Goal: Transaction & Acquisition: Purchase product/service

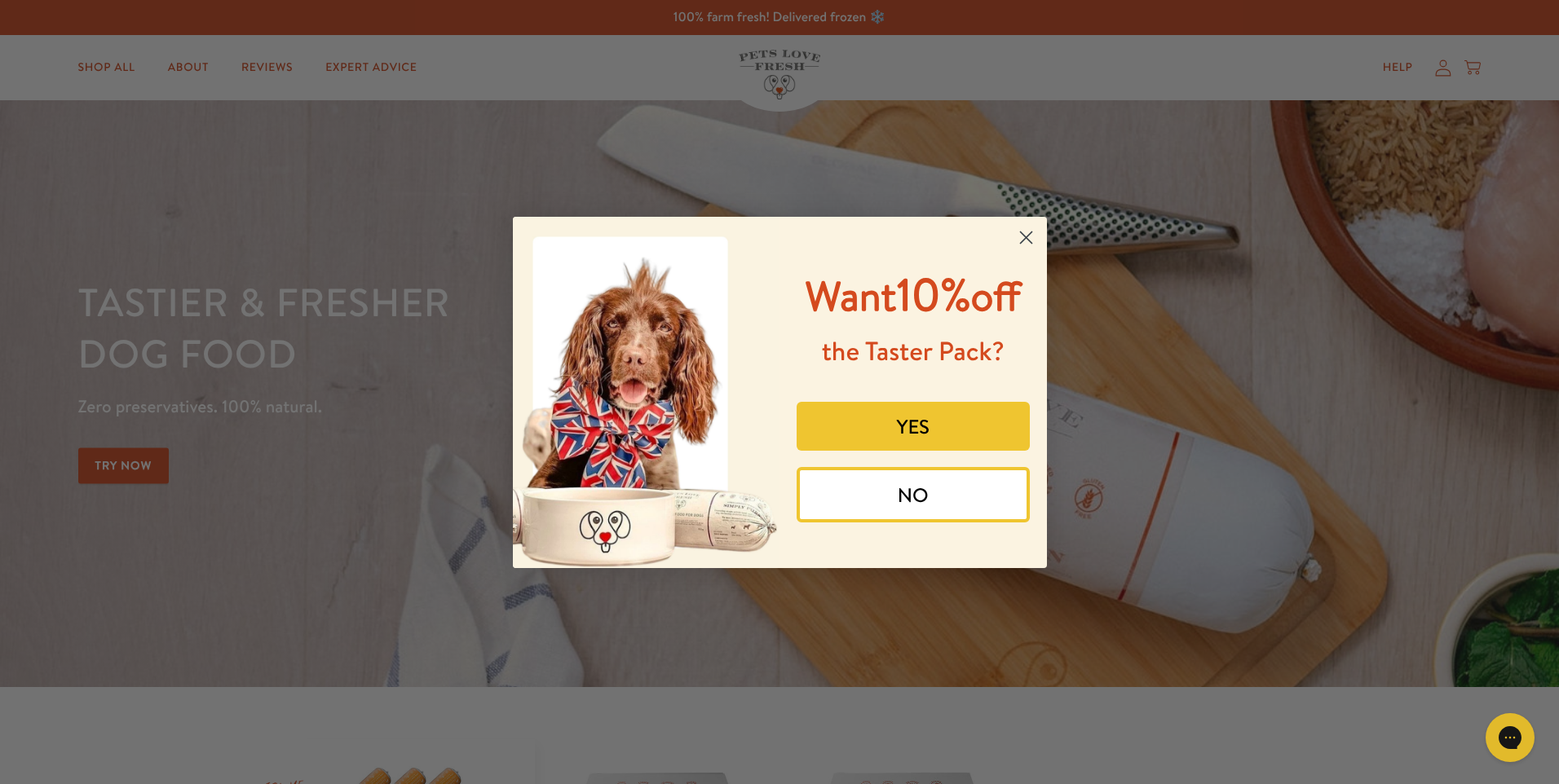
click at [1026, 233] on circle "Close dialog" at bounding box center [1025, 237] width 27 height 27
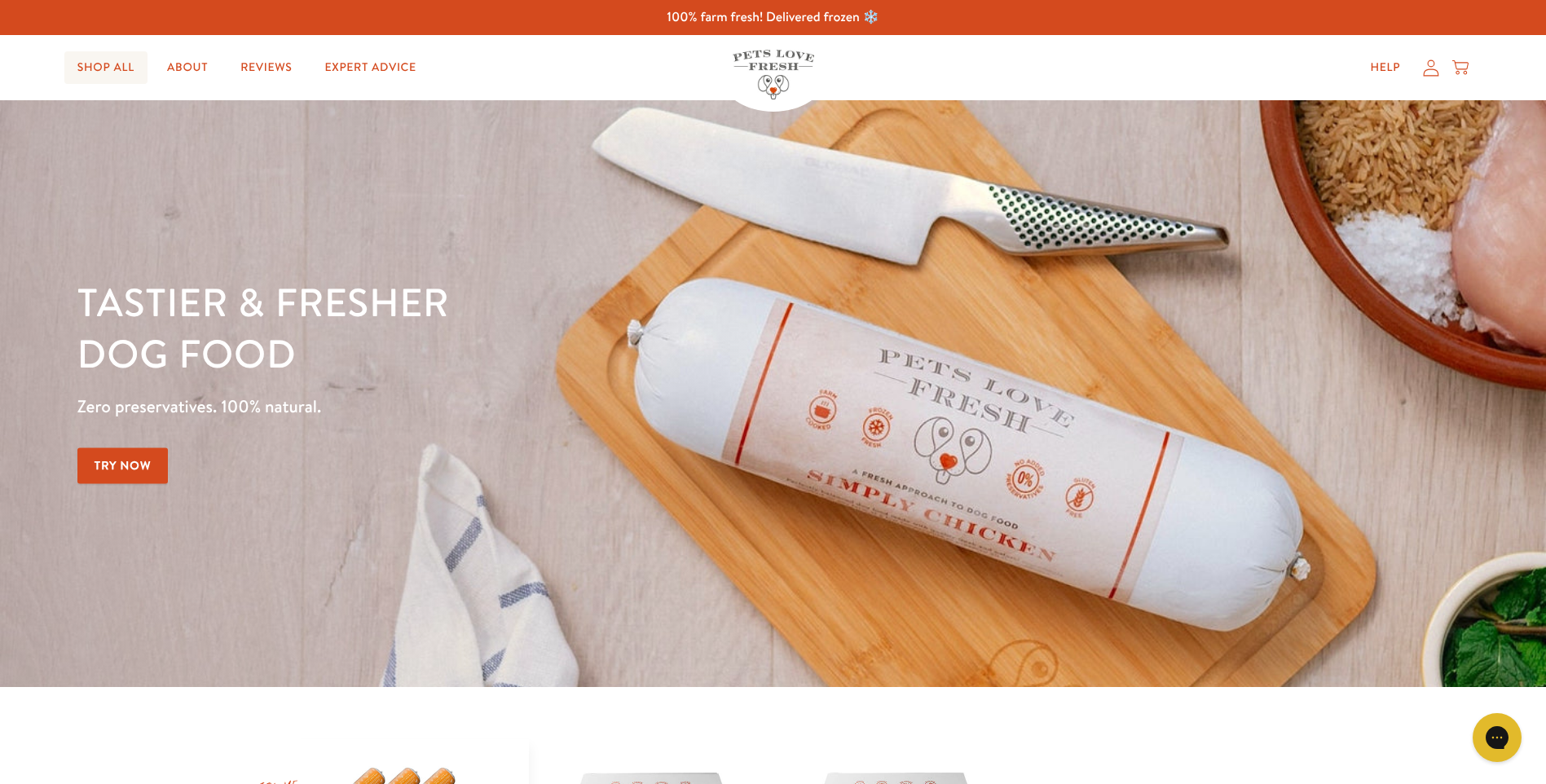
click at [122, 65] on link "Shop All" at bounding box center [106, 67] width 83 height 33
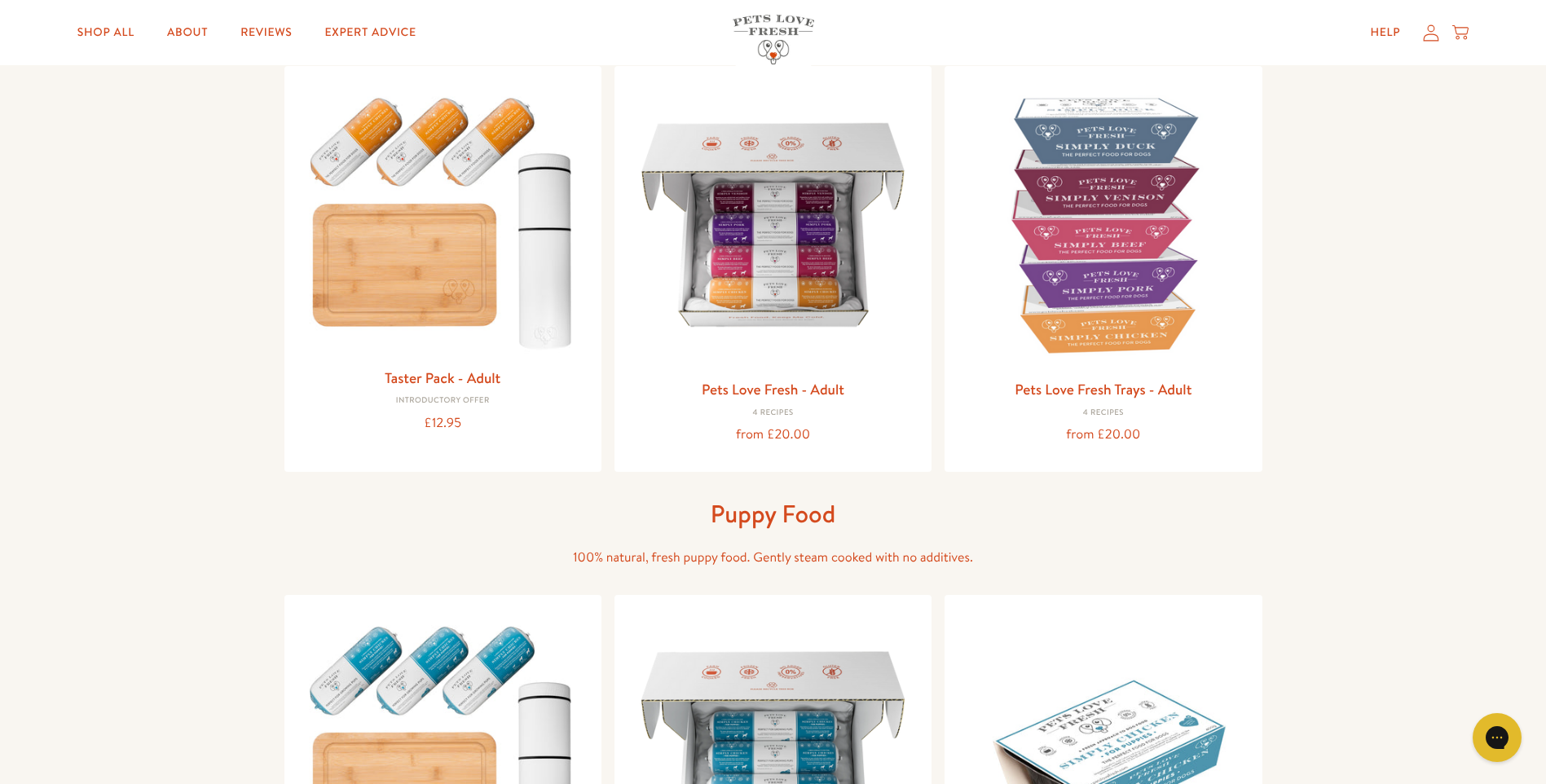
scroll to position [163, 0]
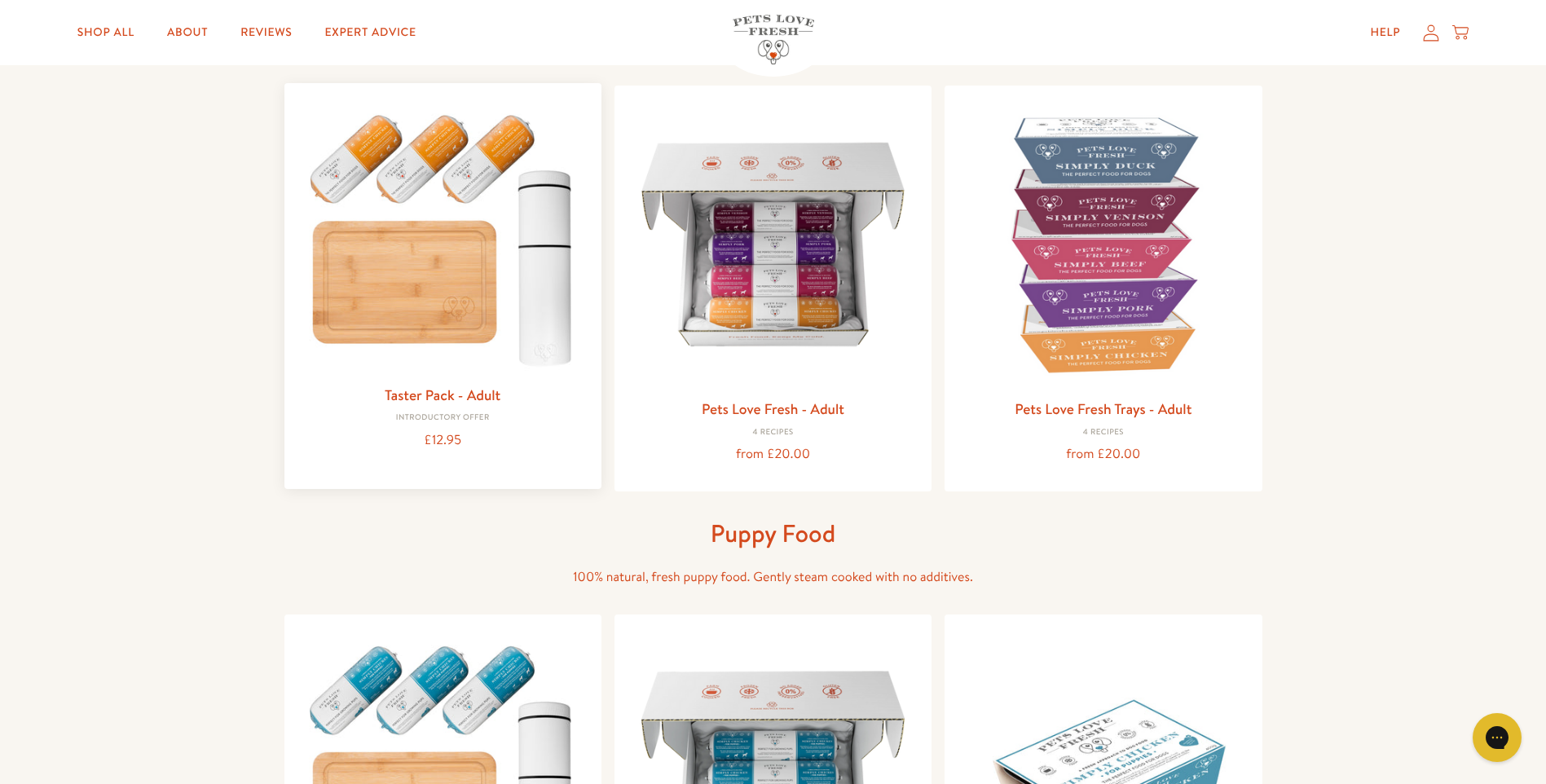
click at [460, 162] on img at bounding box center [442, 236] width 291 height 279
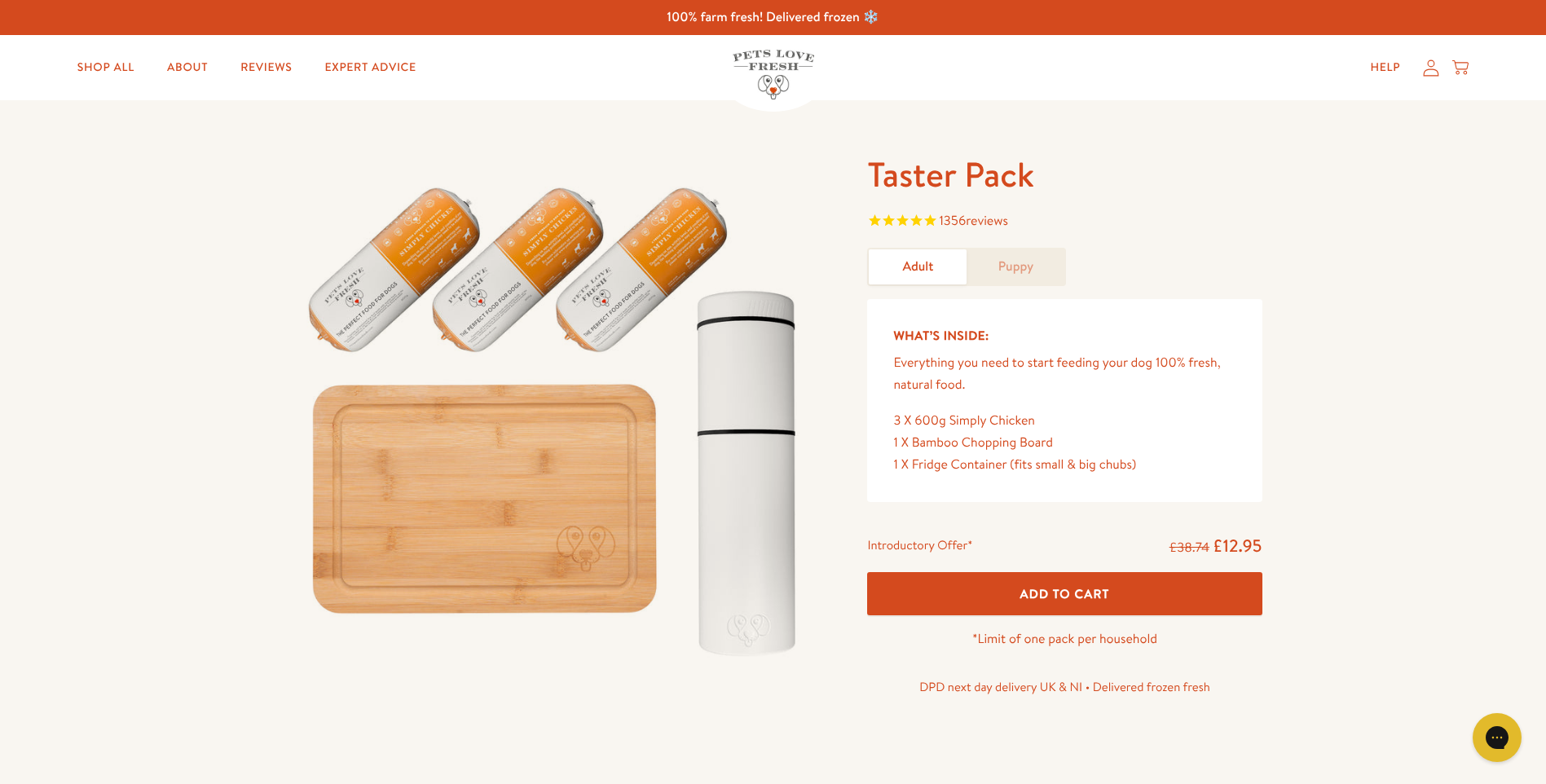
click at [1096, 590] on span "Add To Cart" at bounding box center [1064, 593] width 89 height 17
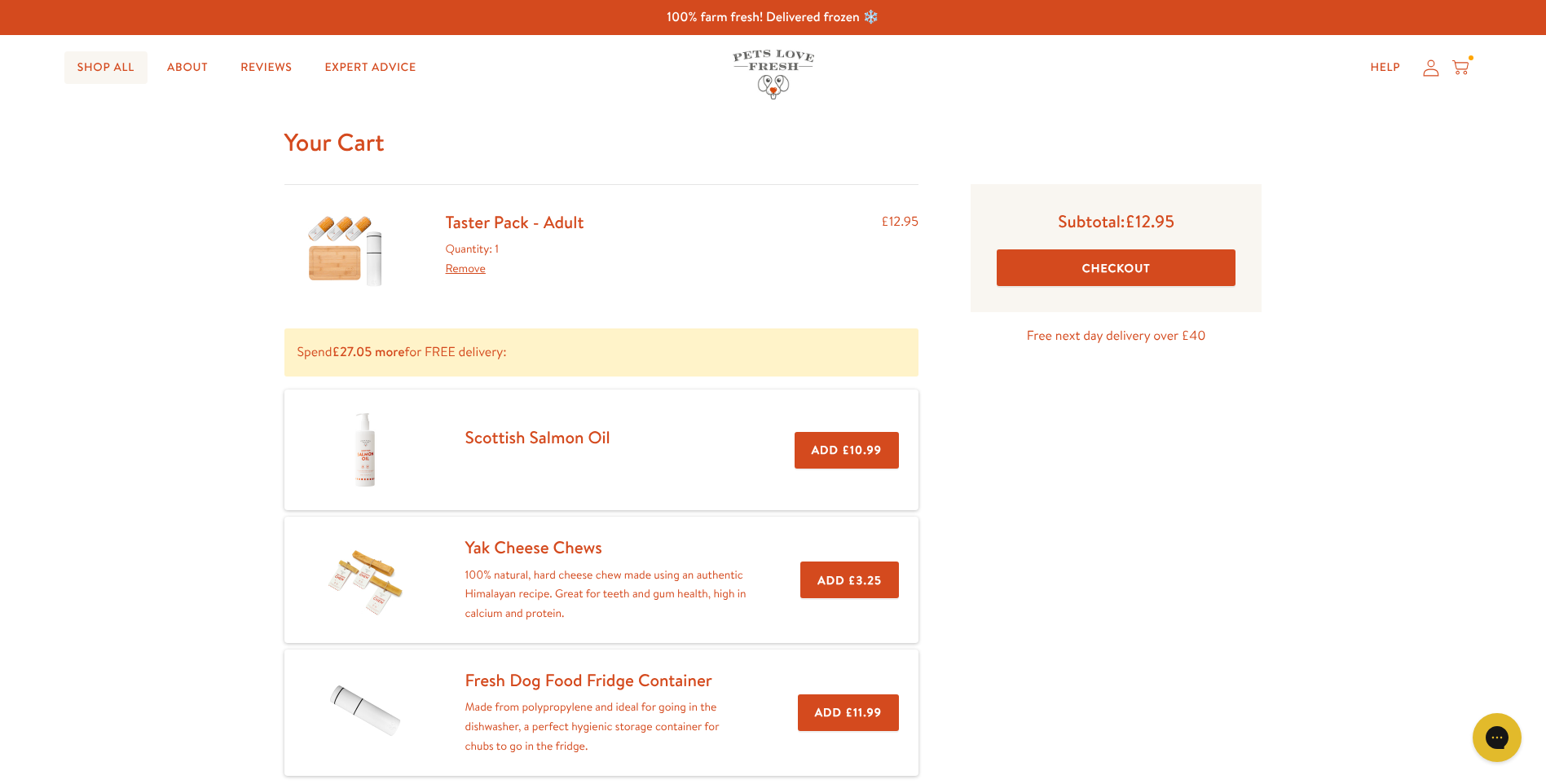
click at [101, 58] on link "Shop All" at bounding box center [106, 67] width 83 height 33
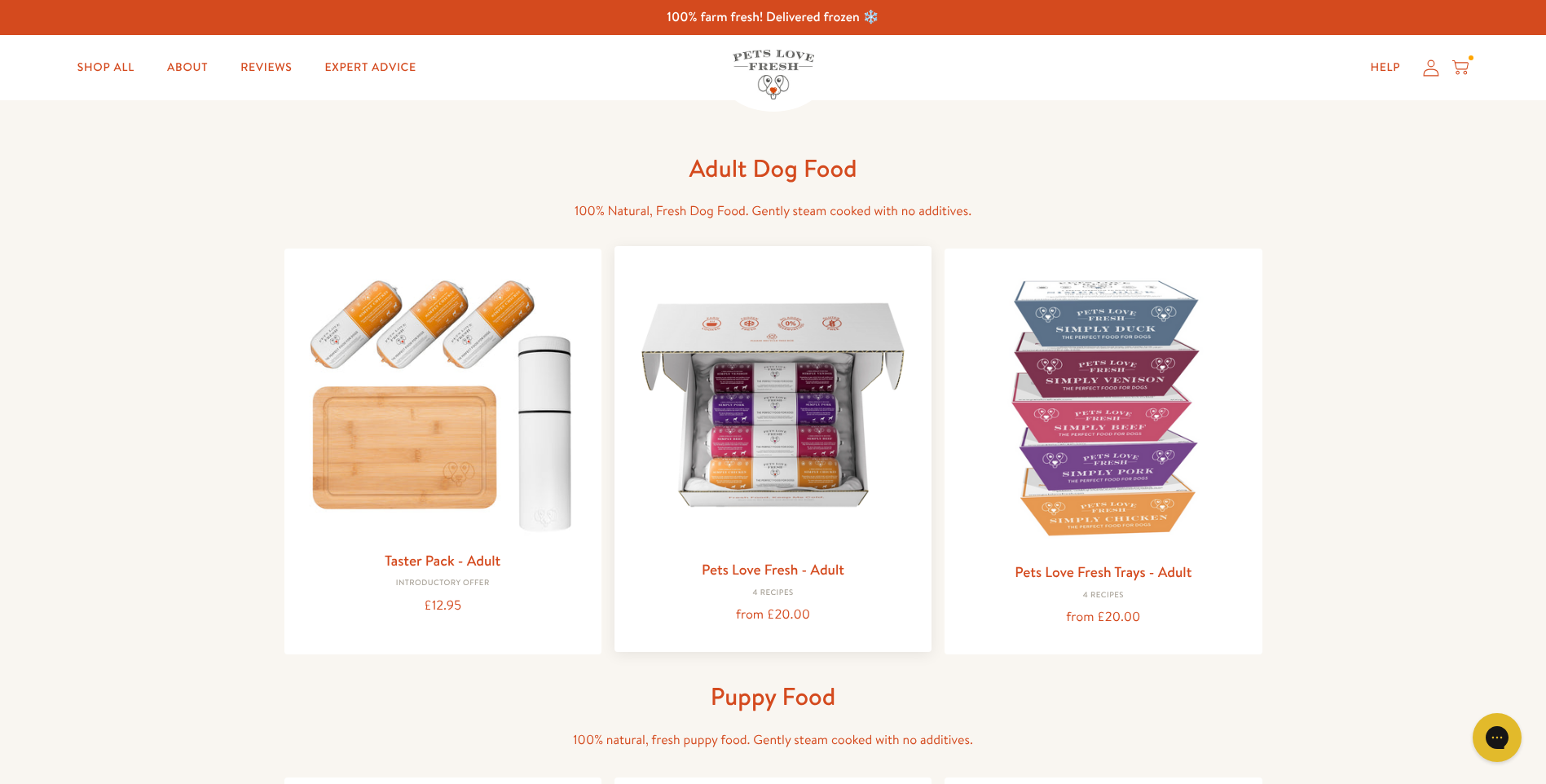
click at [788, 442] on img at bounding box center [773, 404] width 291 height 291
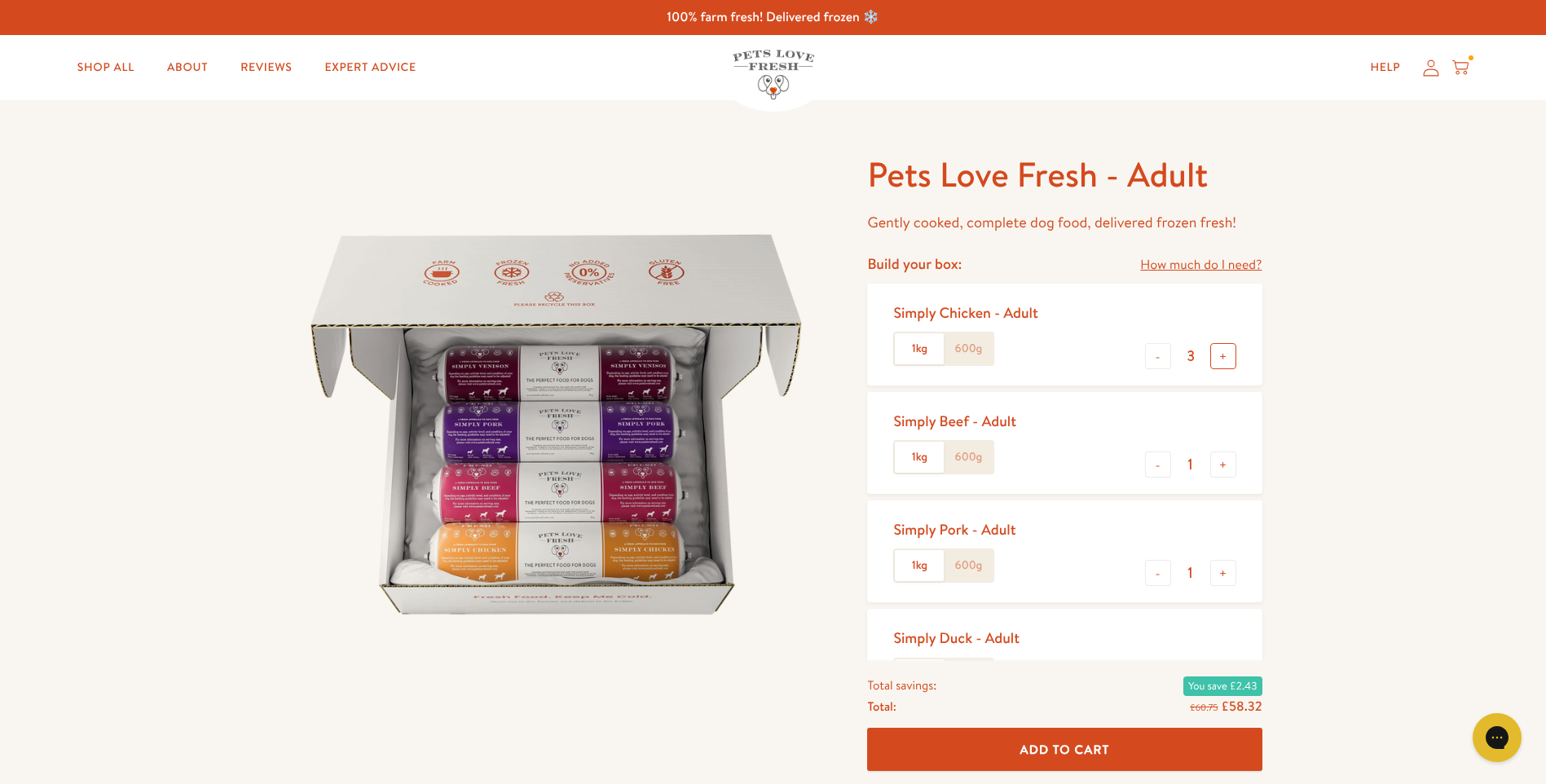
click at [1228, 354] on button "+" at bounding box center [1223, 356] width 27 height 27
type input "6"
click at [1155, 454] on button "-" at bounding box center [1158, 465] width 27 height 27
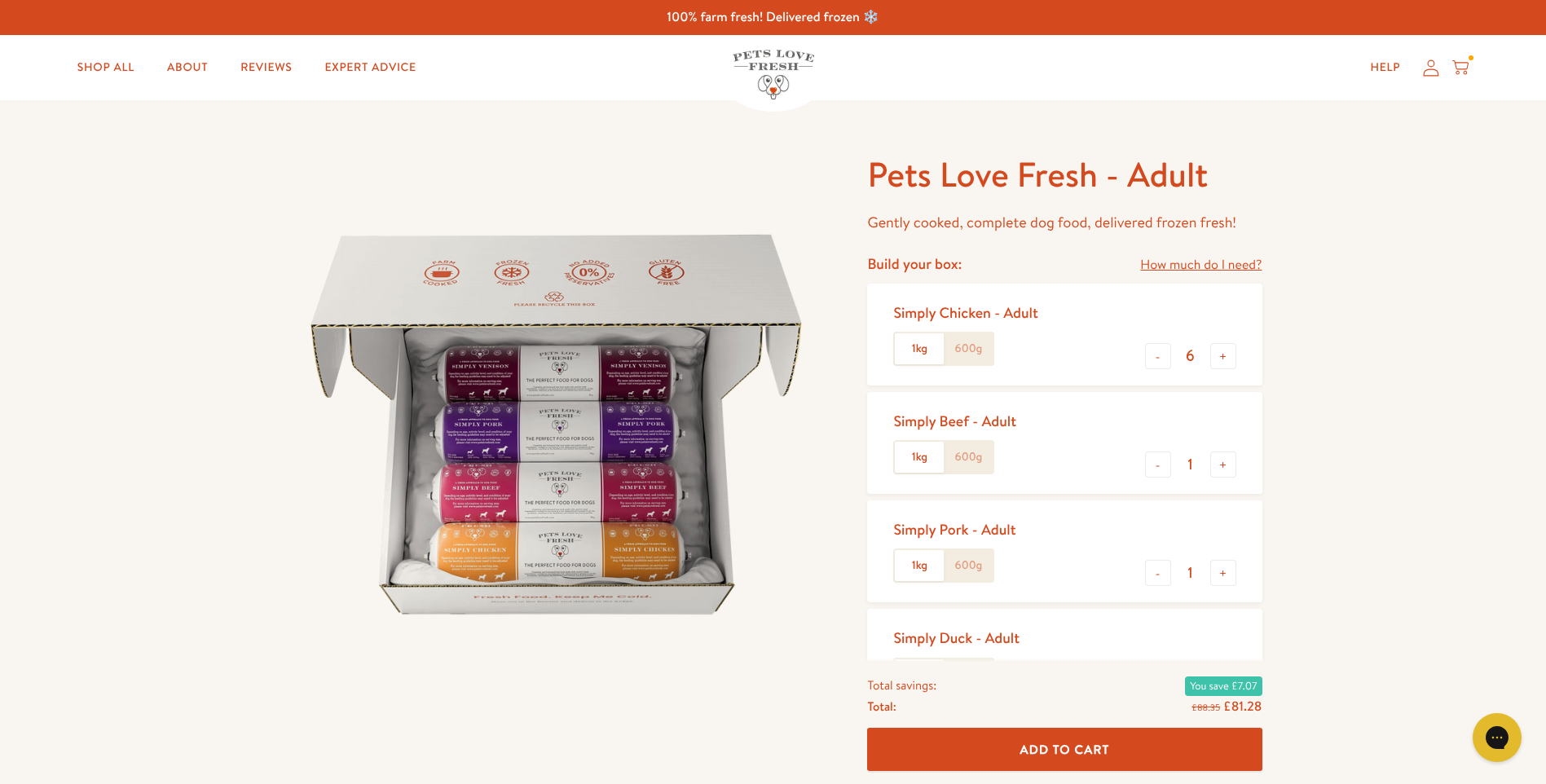
type input "0"
click at [1162, 575] on button "-" at bounding box center [1158, 573] width 27 height 27
type input "0"
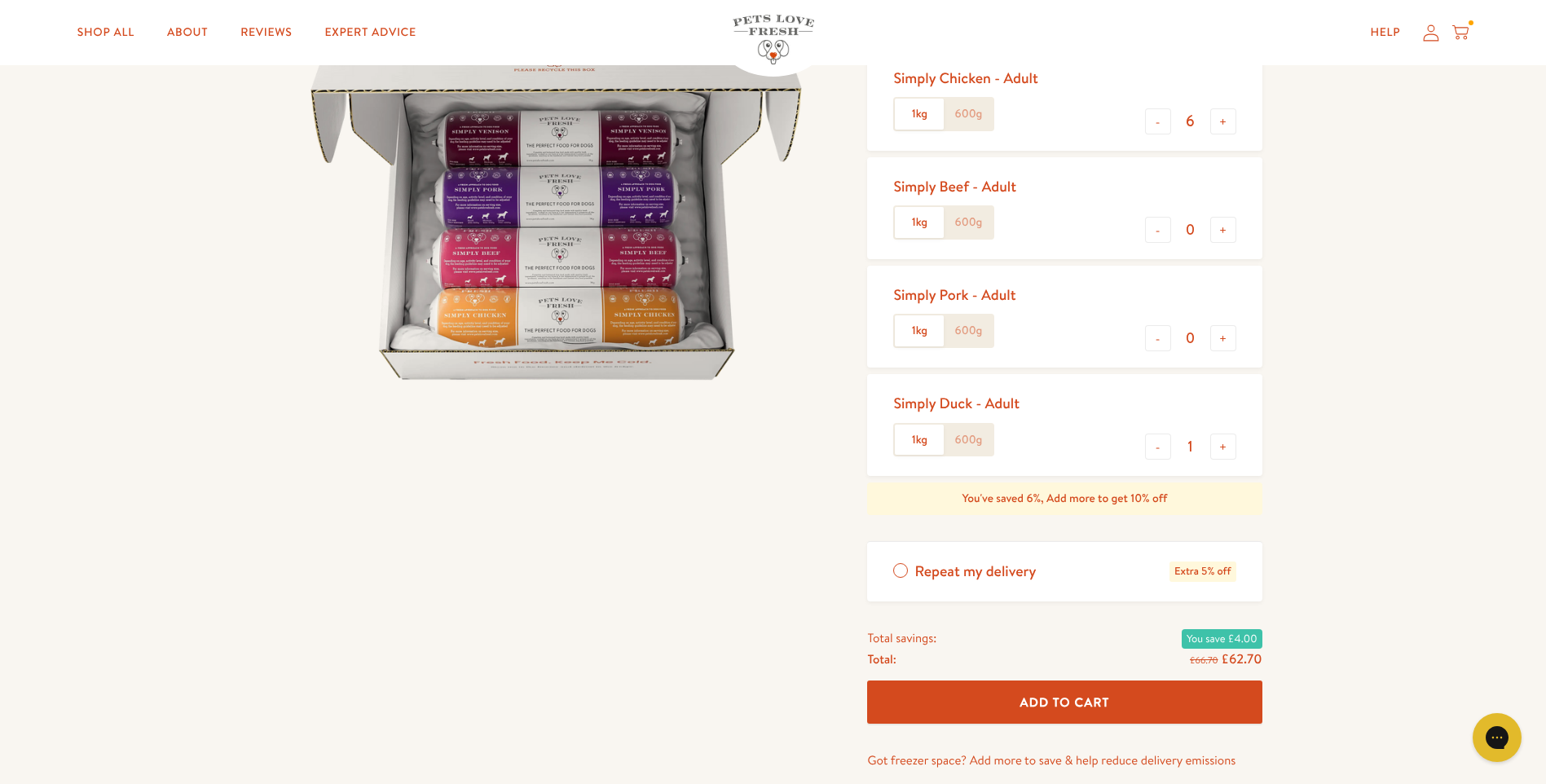
scroll to position [245, 0]
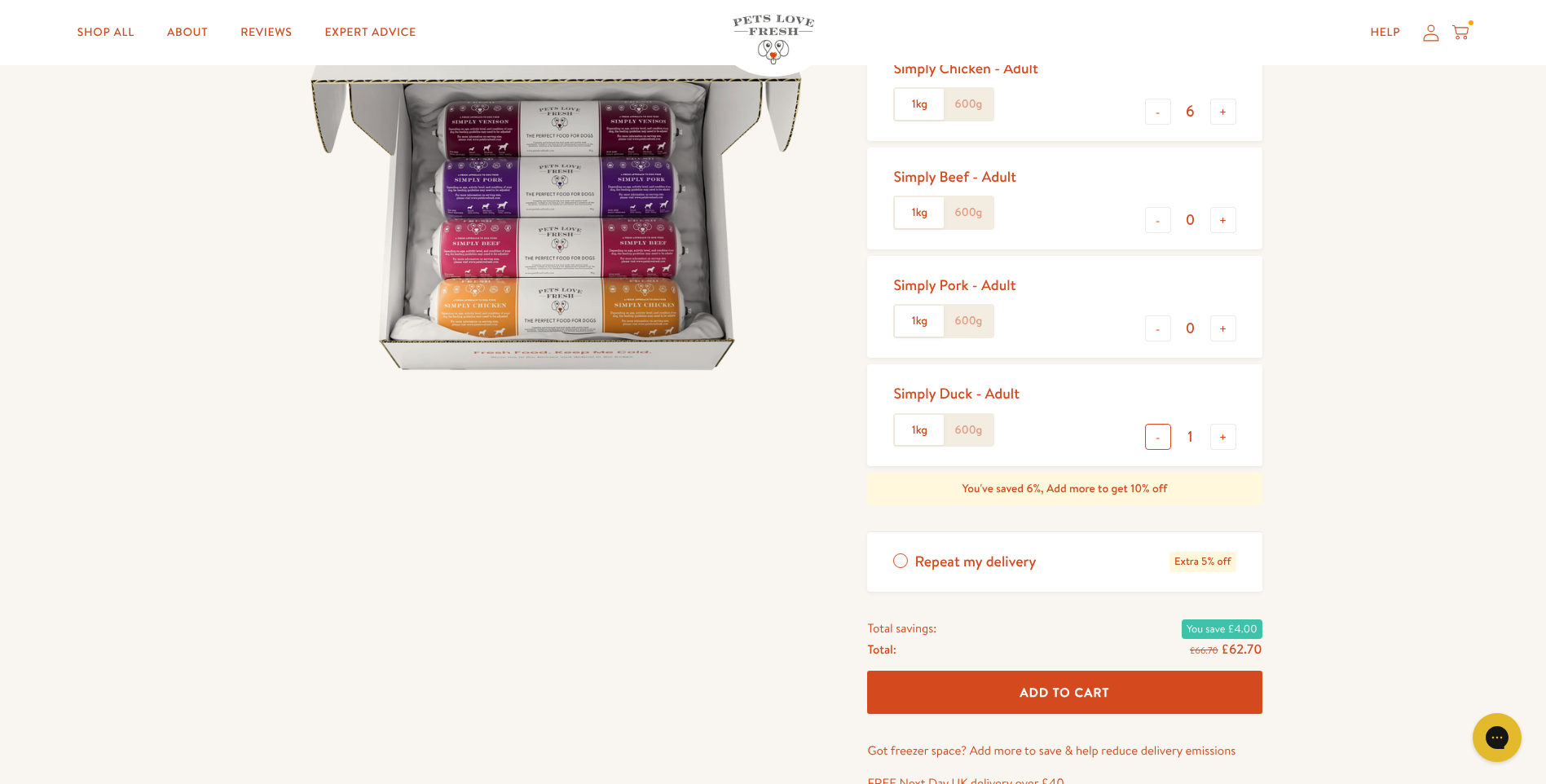
click at [1158, 430] on button "-" at bounding box center [1158, 437] width 27 height 27
type input "0"
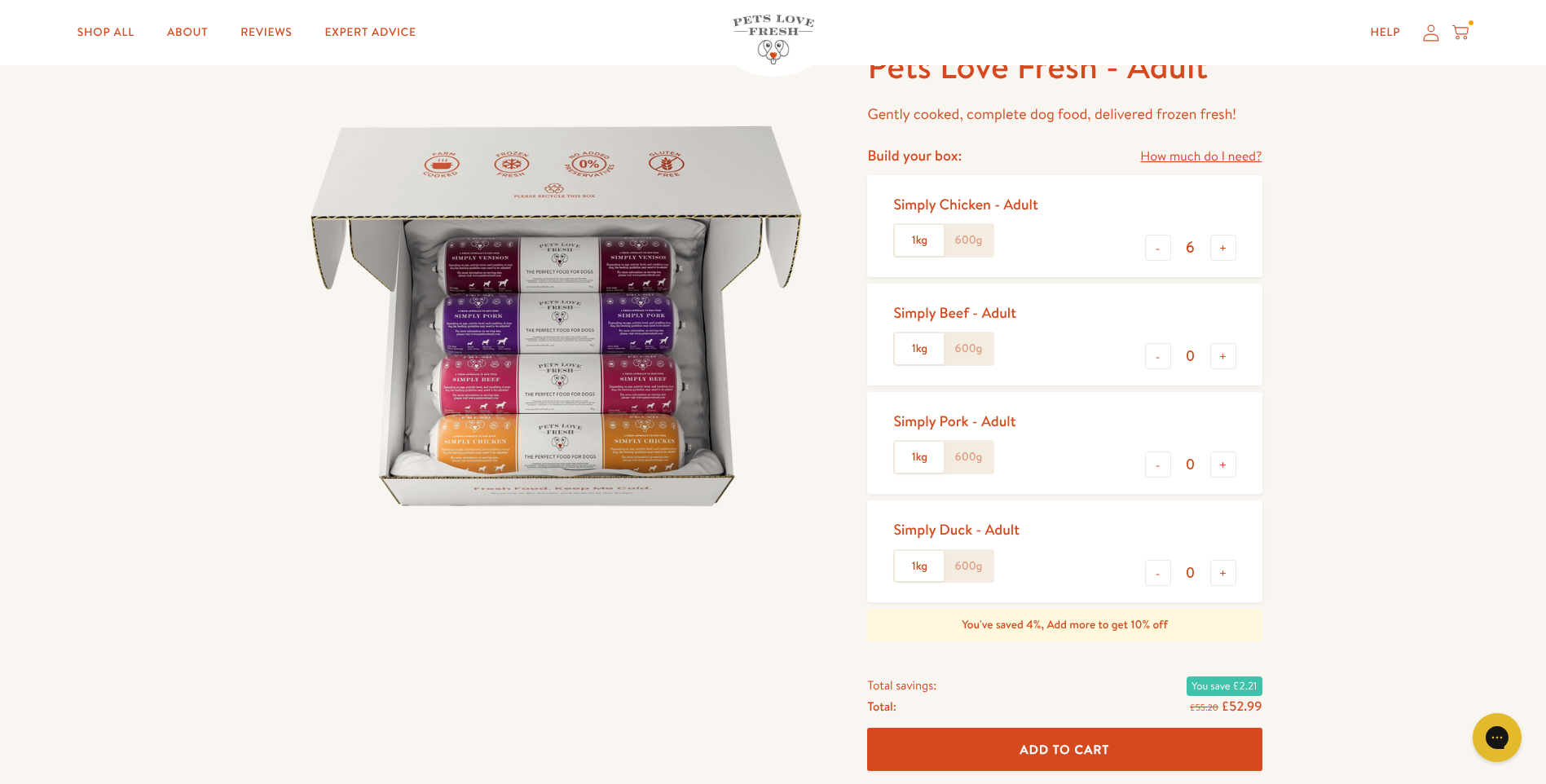
scroll to position [81, 0]
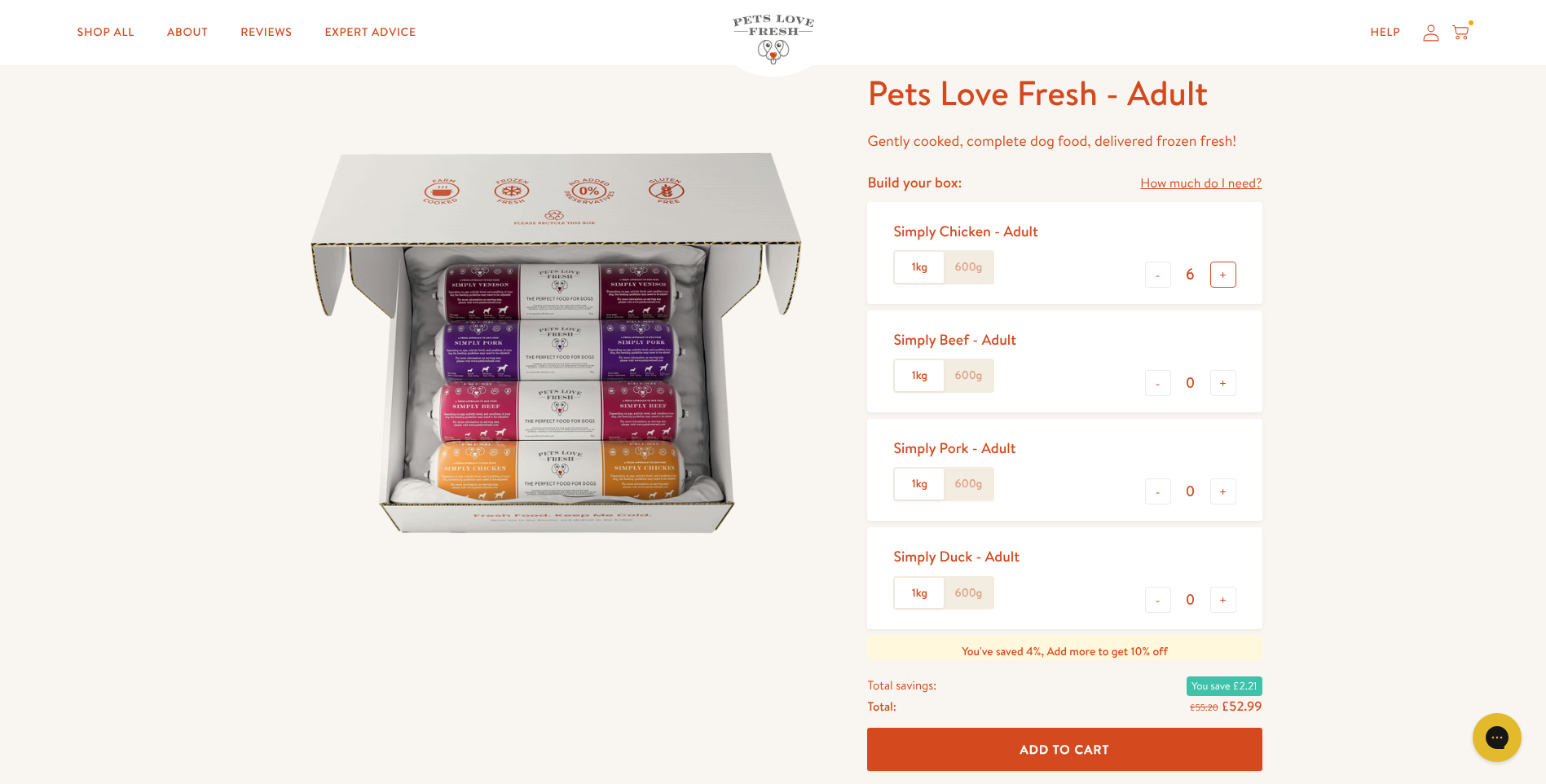
click at [1221, 270] on button "+" at bounding box center [1223, 275] width 27 height 27
click at [1223, 273] on button "+" at bounding box center [1223, 275] width 27 height 27
type input "8"
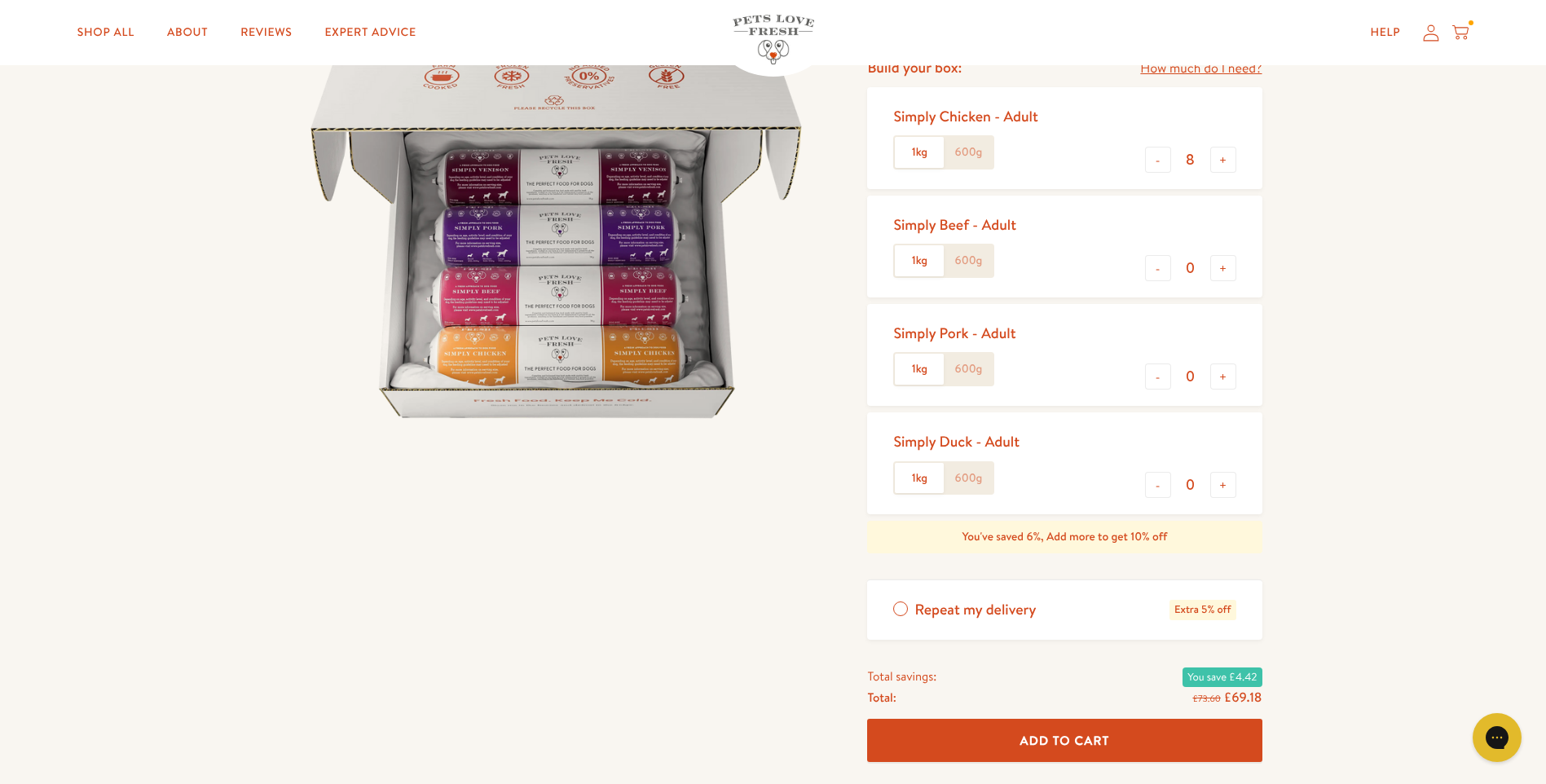
scroll to position [245, 0]
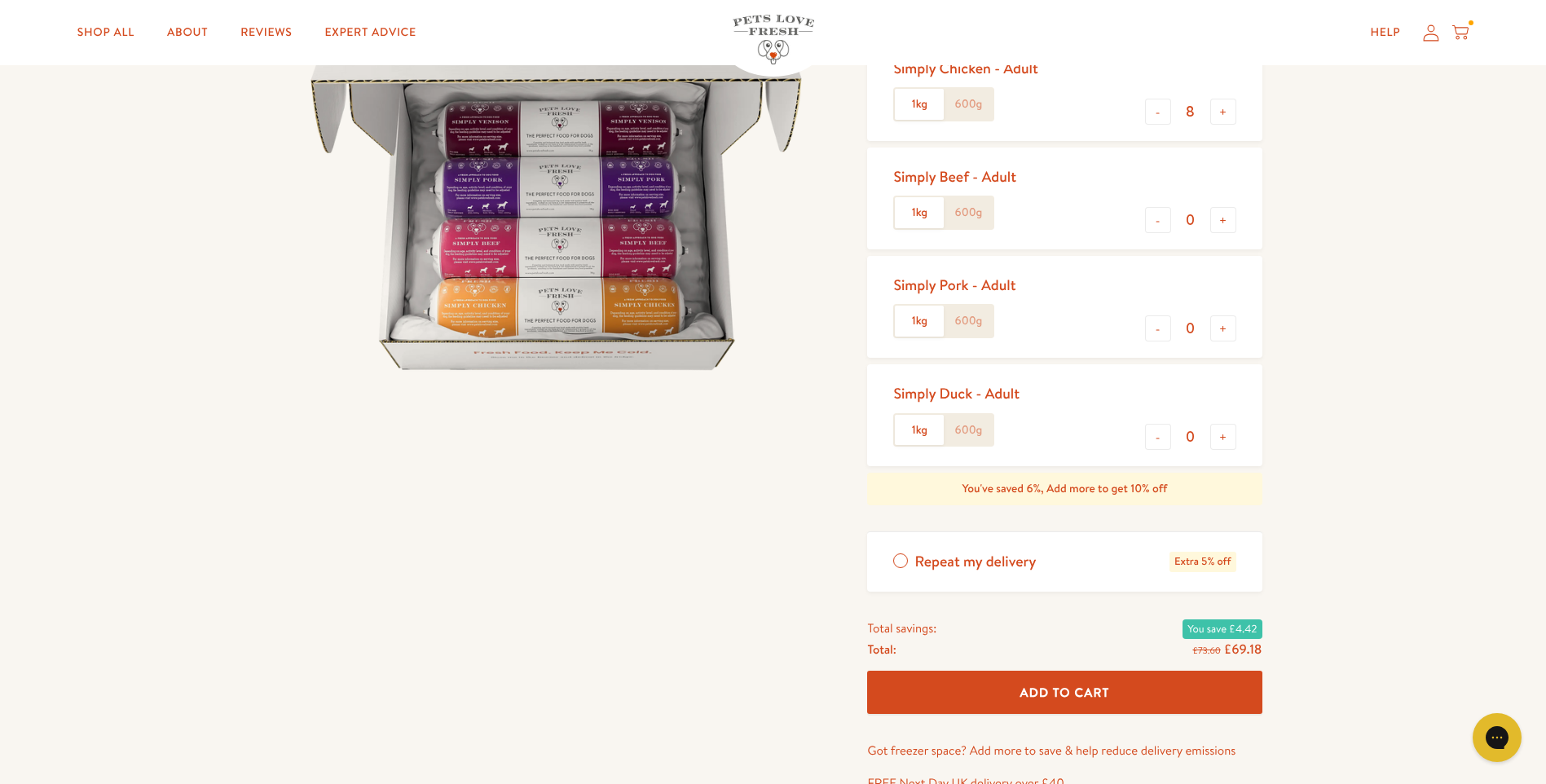
click at [1078, 688] on span "Add To Cart" at bounding box center [1064, 691] width 89 height 17
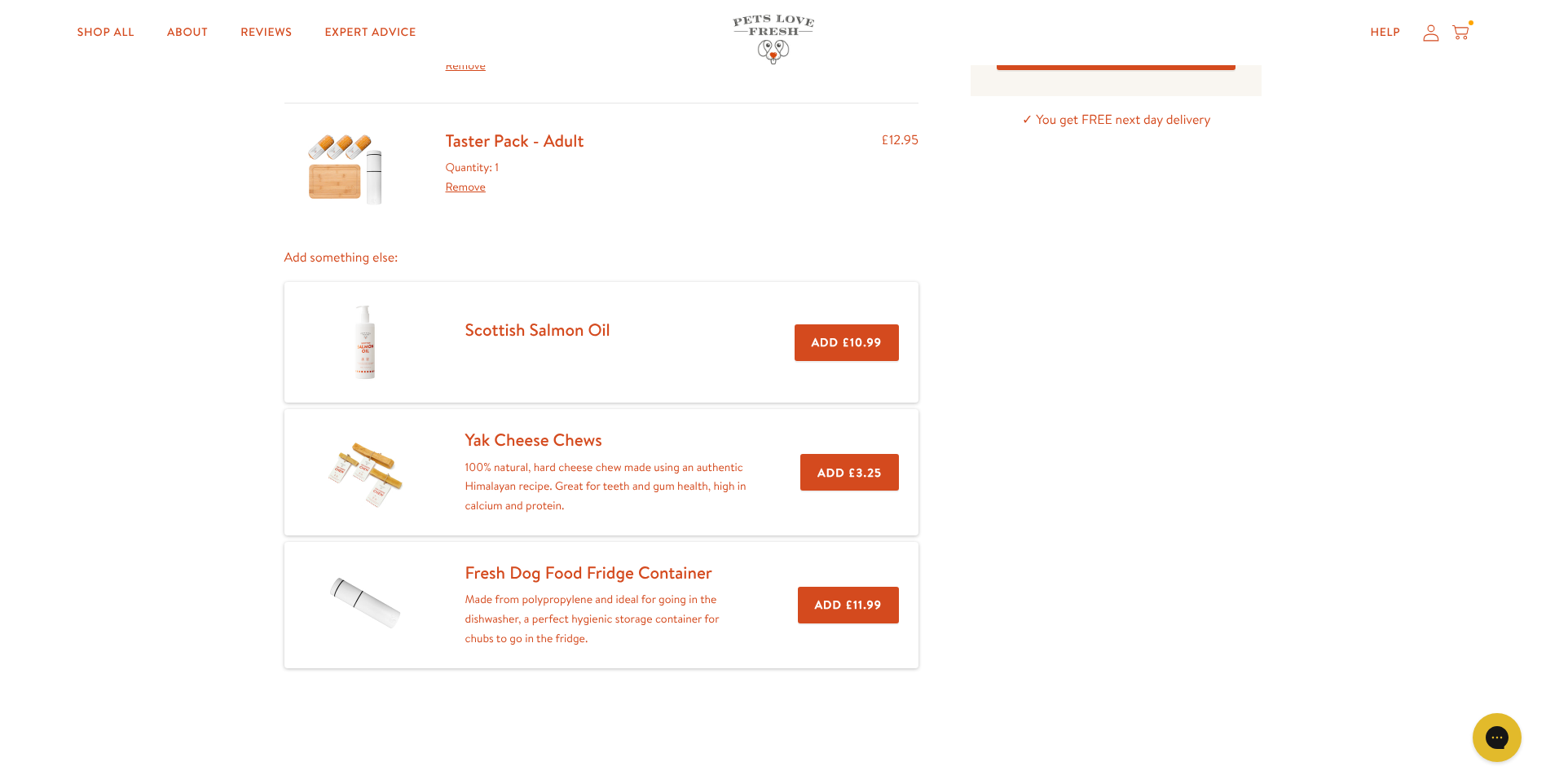
scroll to position [245, 0]
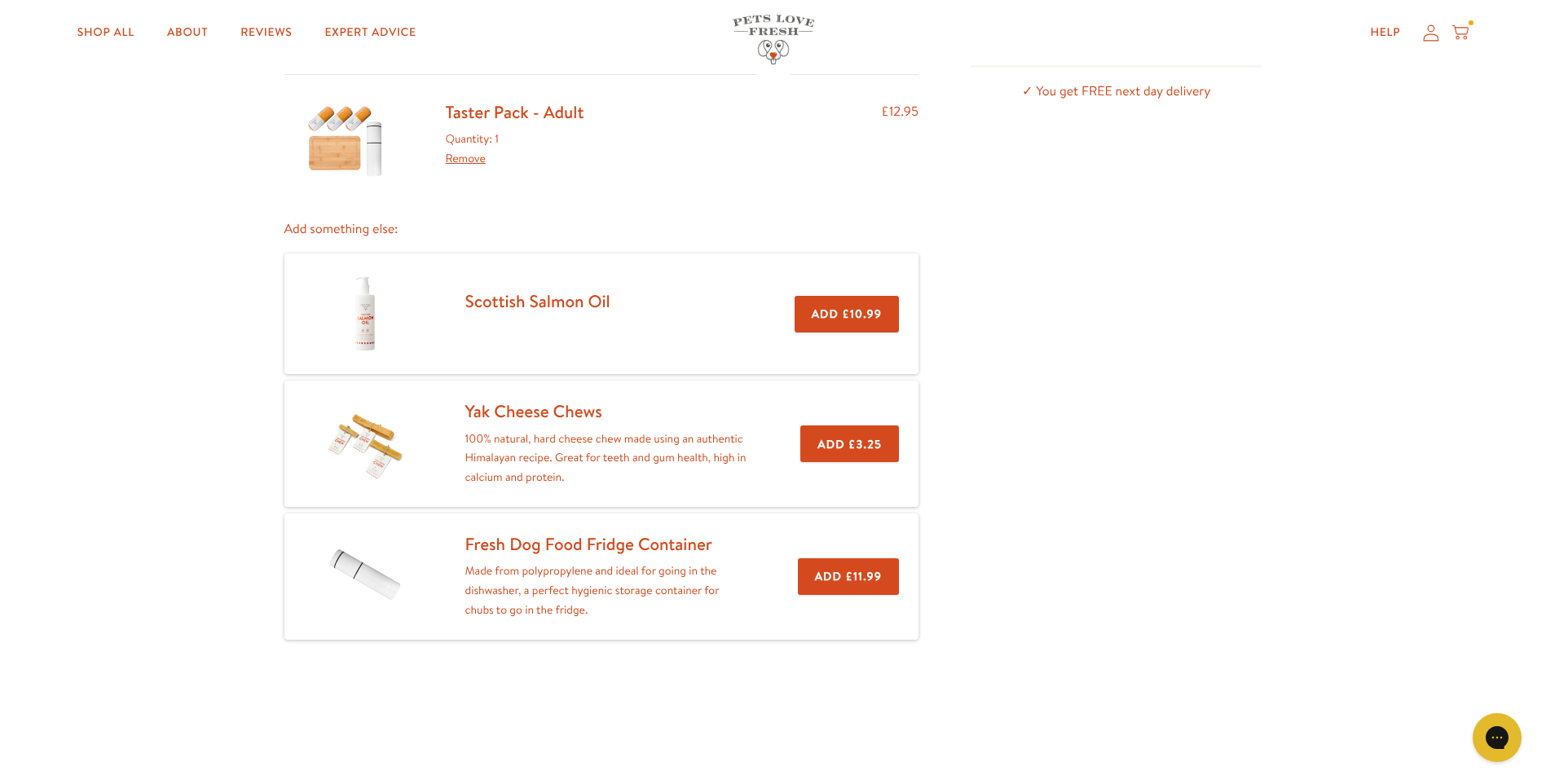
click at [848, 443] on button "Add £3.25" at bounding box center [849, 443] width 99 height 36
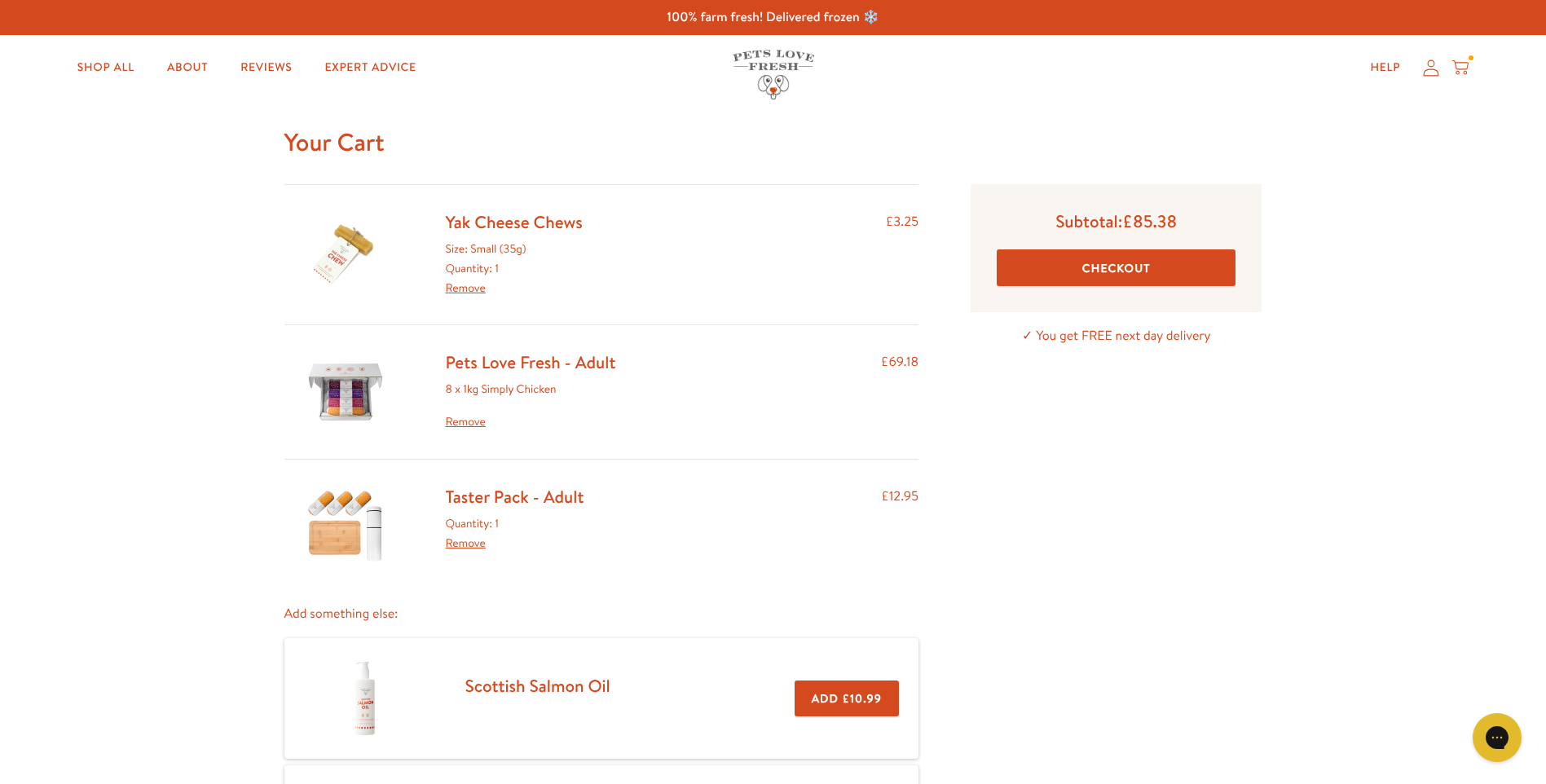
click at [1148, 260] on button "Checkout" at bounding box center [1116, 267] width 239 height 36
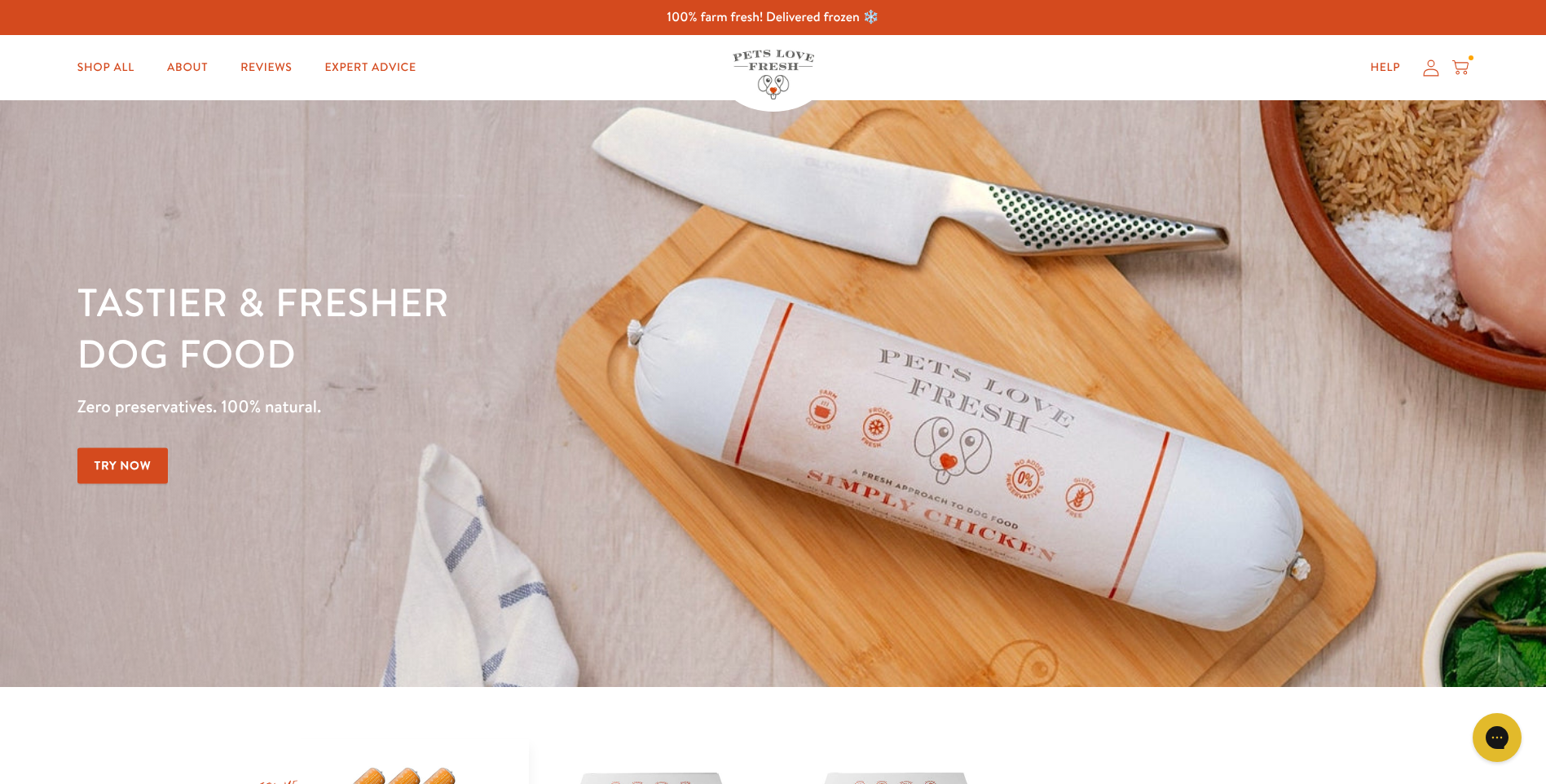
click at [1462, 65] on icon at bounding box center [1460, 67] width 16 height 18
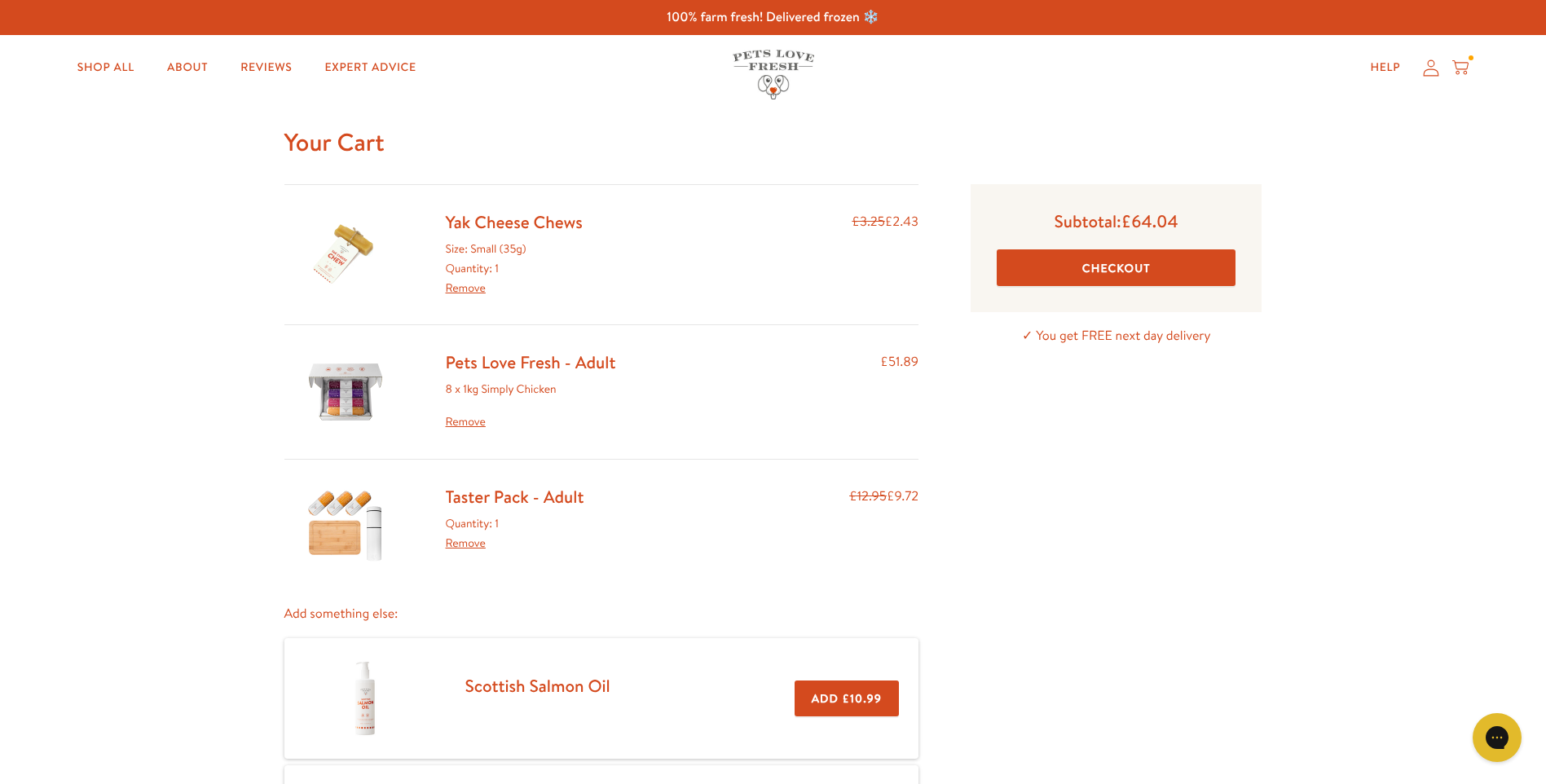
click at [509, 218] on link "Yak Cheese Chews" at bounding box center [514, 222] width 137 height 24
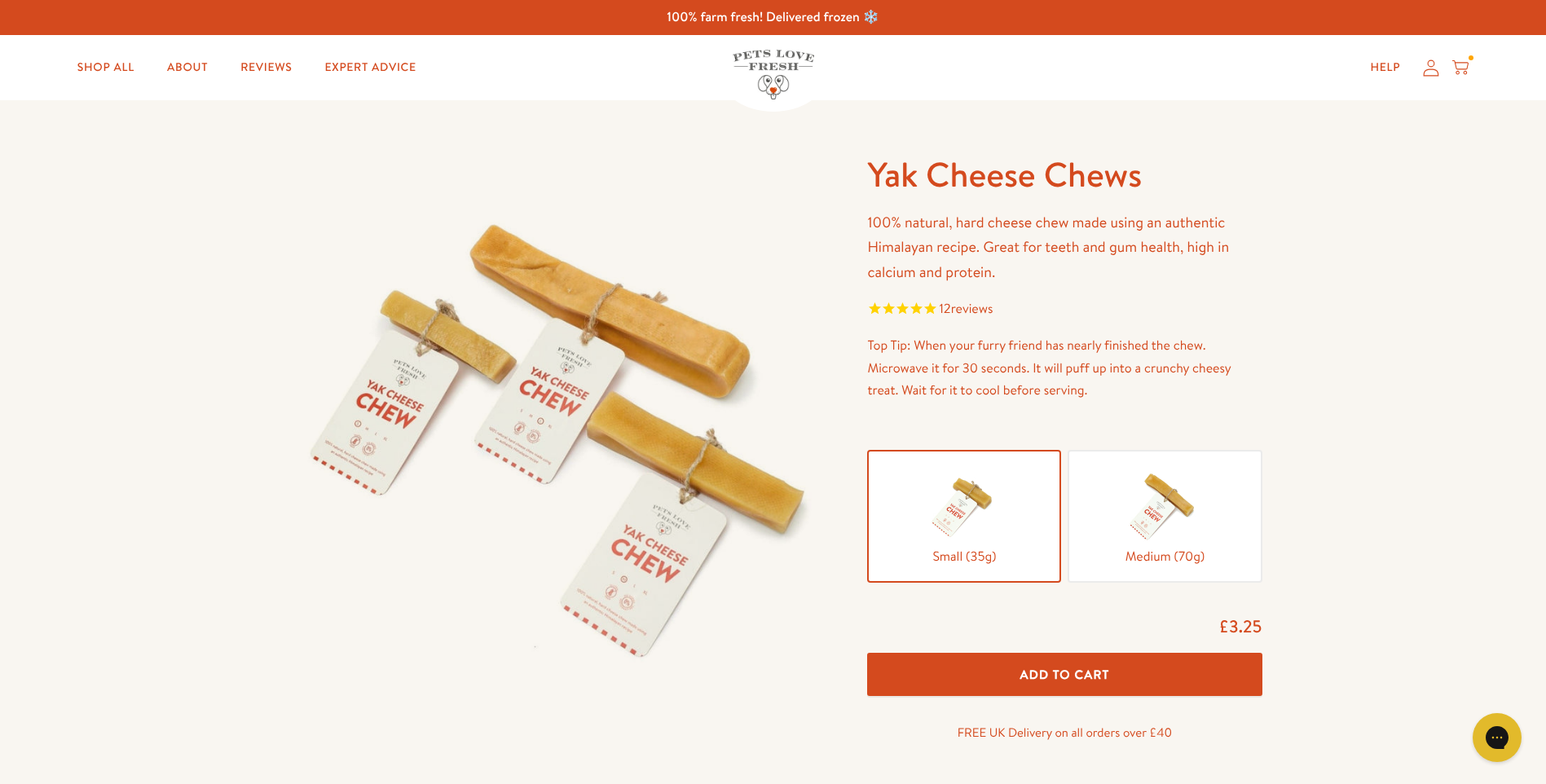
click at [1072, 652] on div at bounding box center [1064, 652] width 394 height 0
click at [1080, 683] on span "Add To Cart" at bounding box center [1064, 674] width 89 height 17
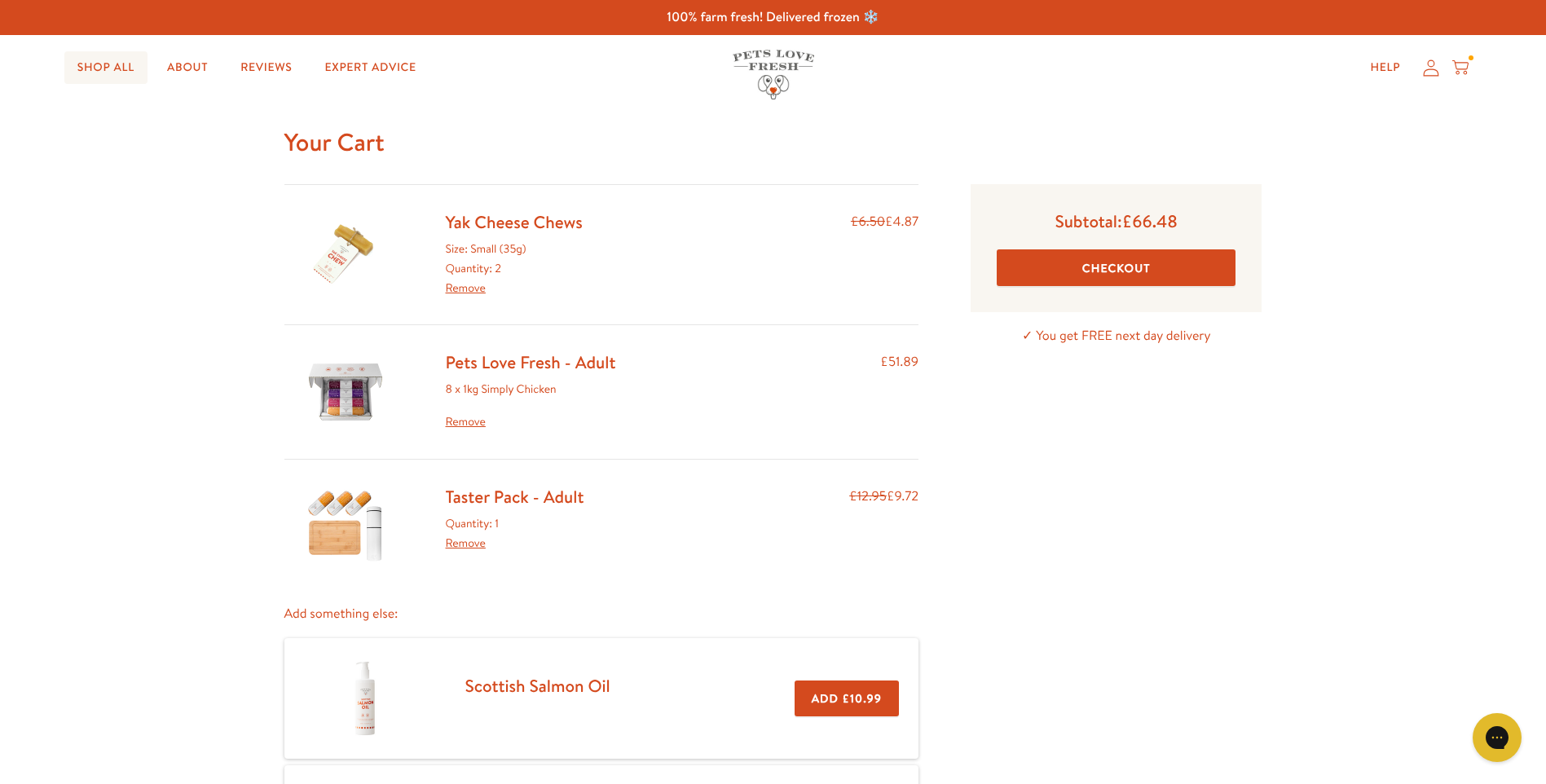
click at [88, 57] on link "Shop All" at bounding box center [106, 67] width 83 height 33
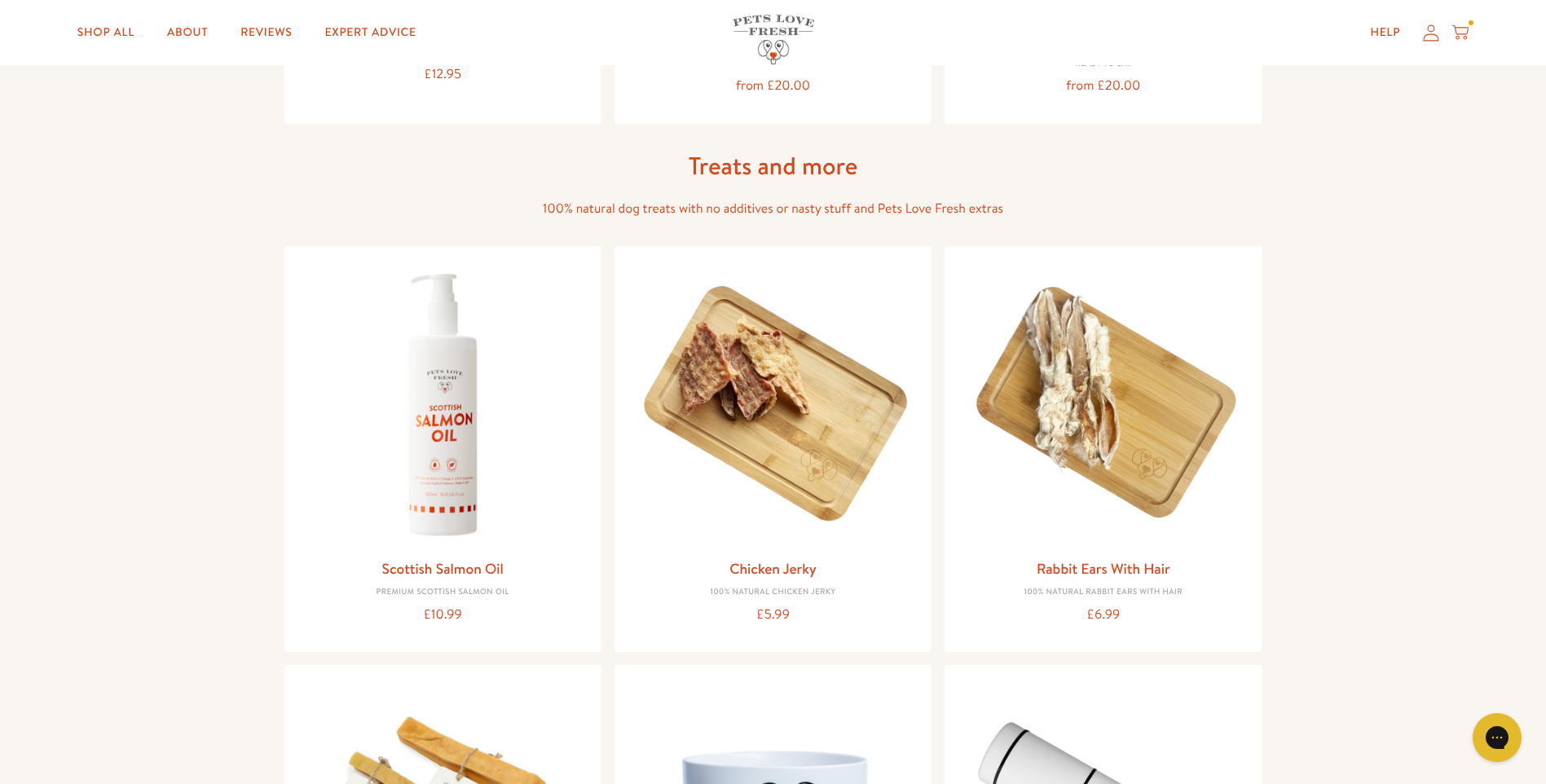
scroll to position [1141, 0]
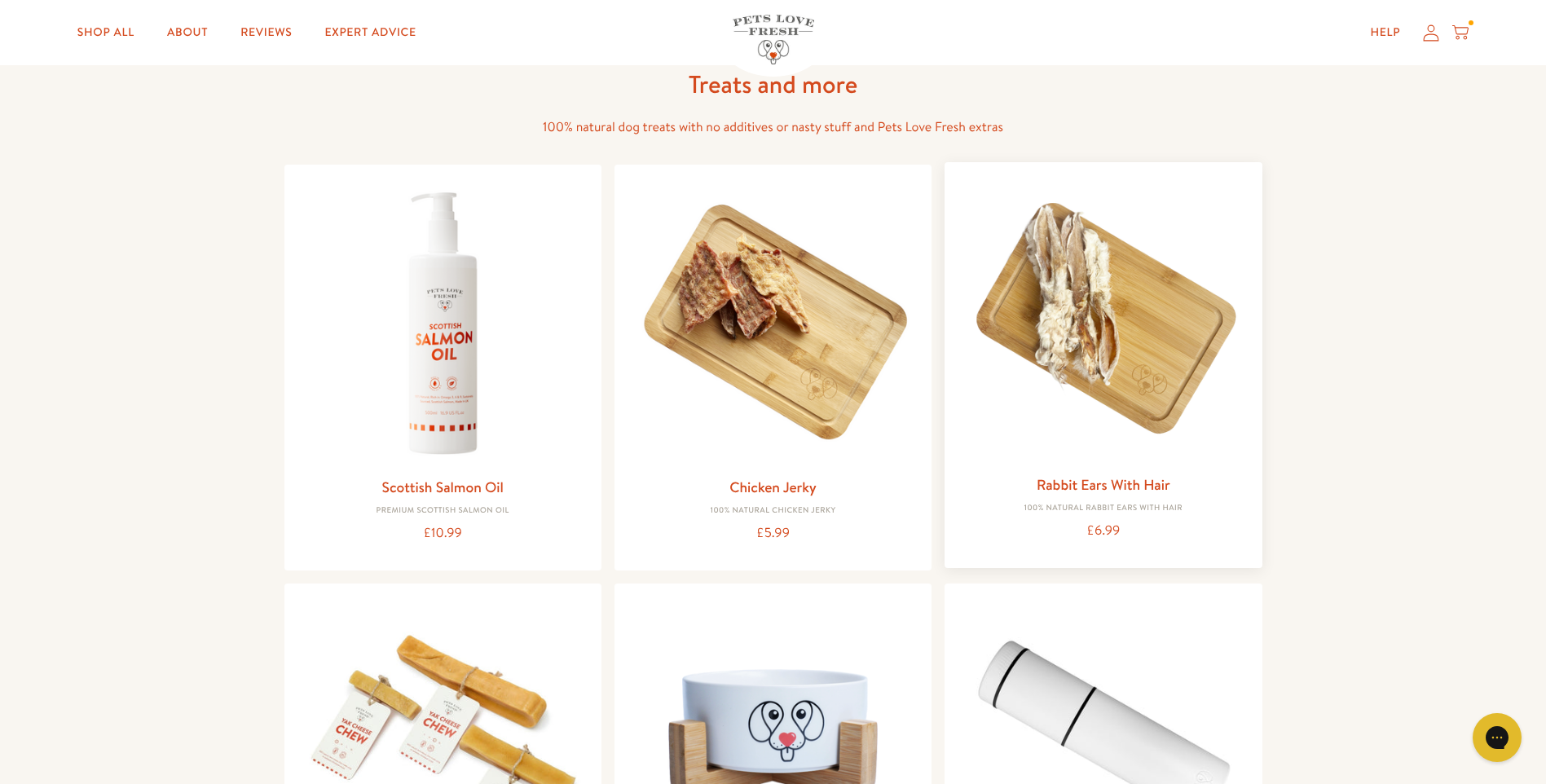
click at [1126, 343] on img at bounding box center [1102, 320] width 291 height 291
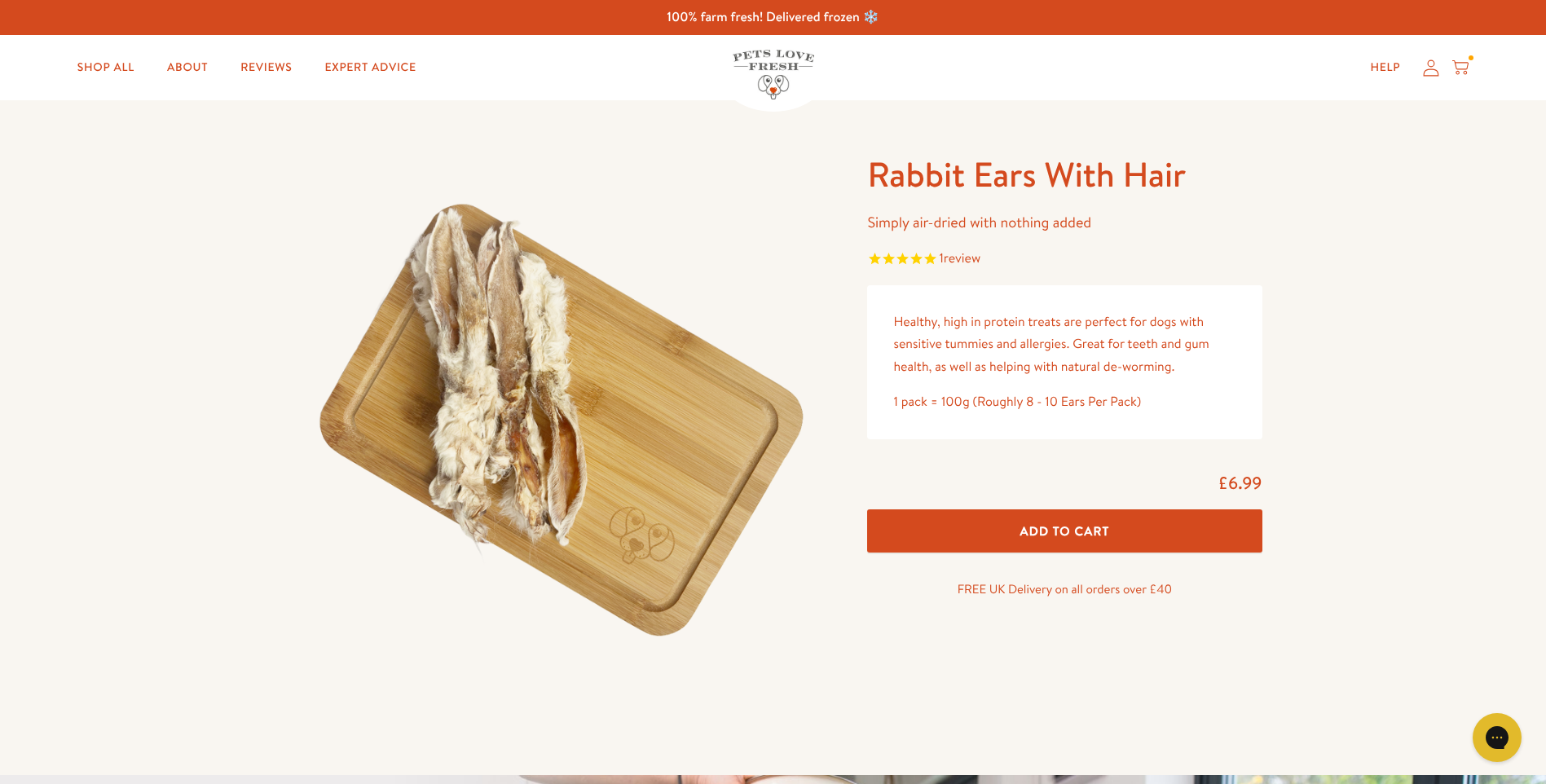
click at [1061, 539] on span "Add To Cart" at bounding box center [1064, 530] width 89 height 17
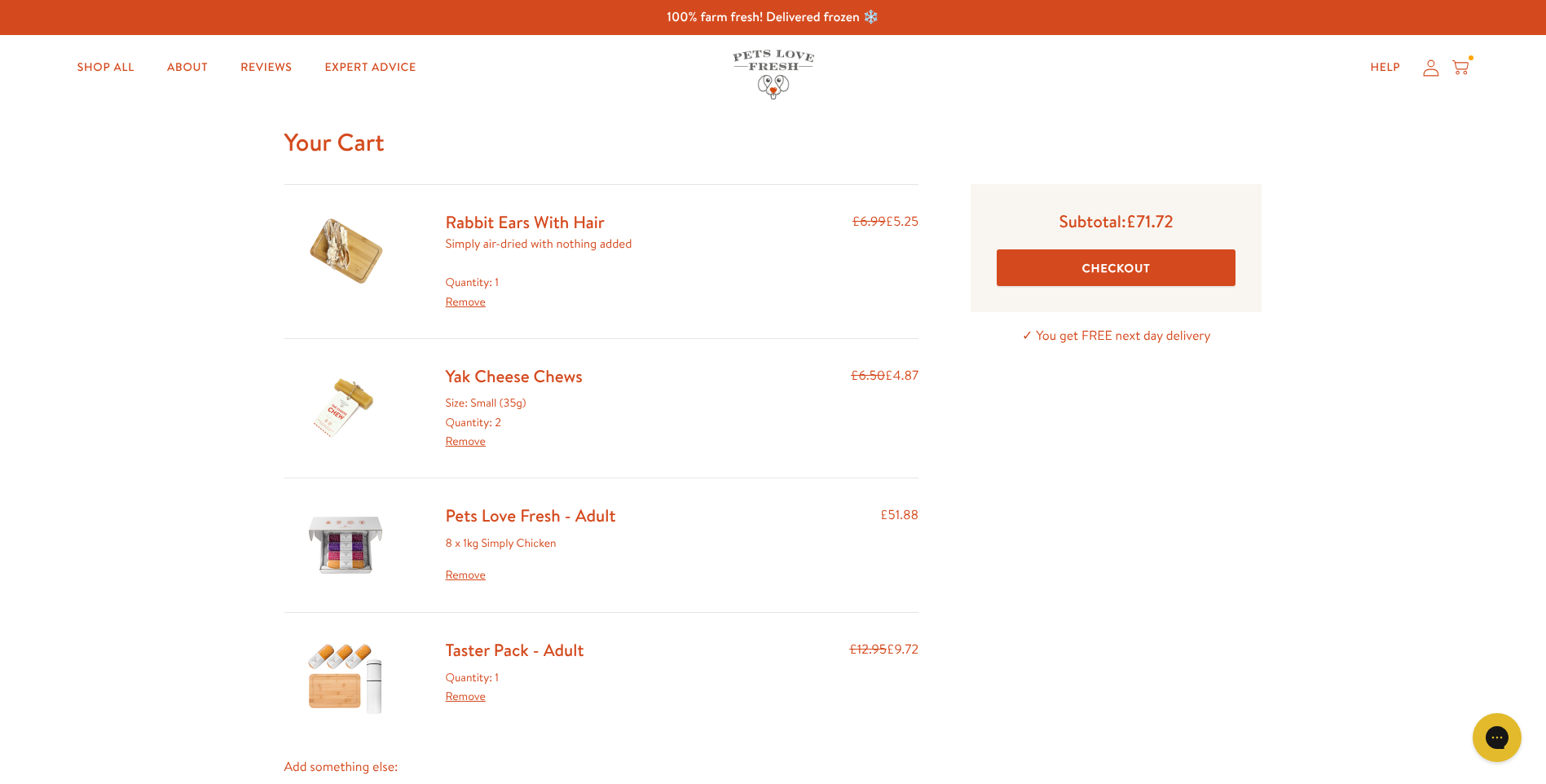
click at [521, 212] on link "Rabbit Ears With Hair" at bounding box center [525, 222] width 159 height 24
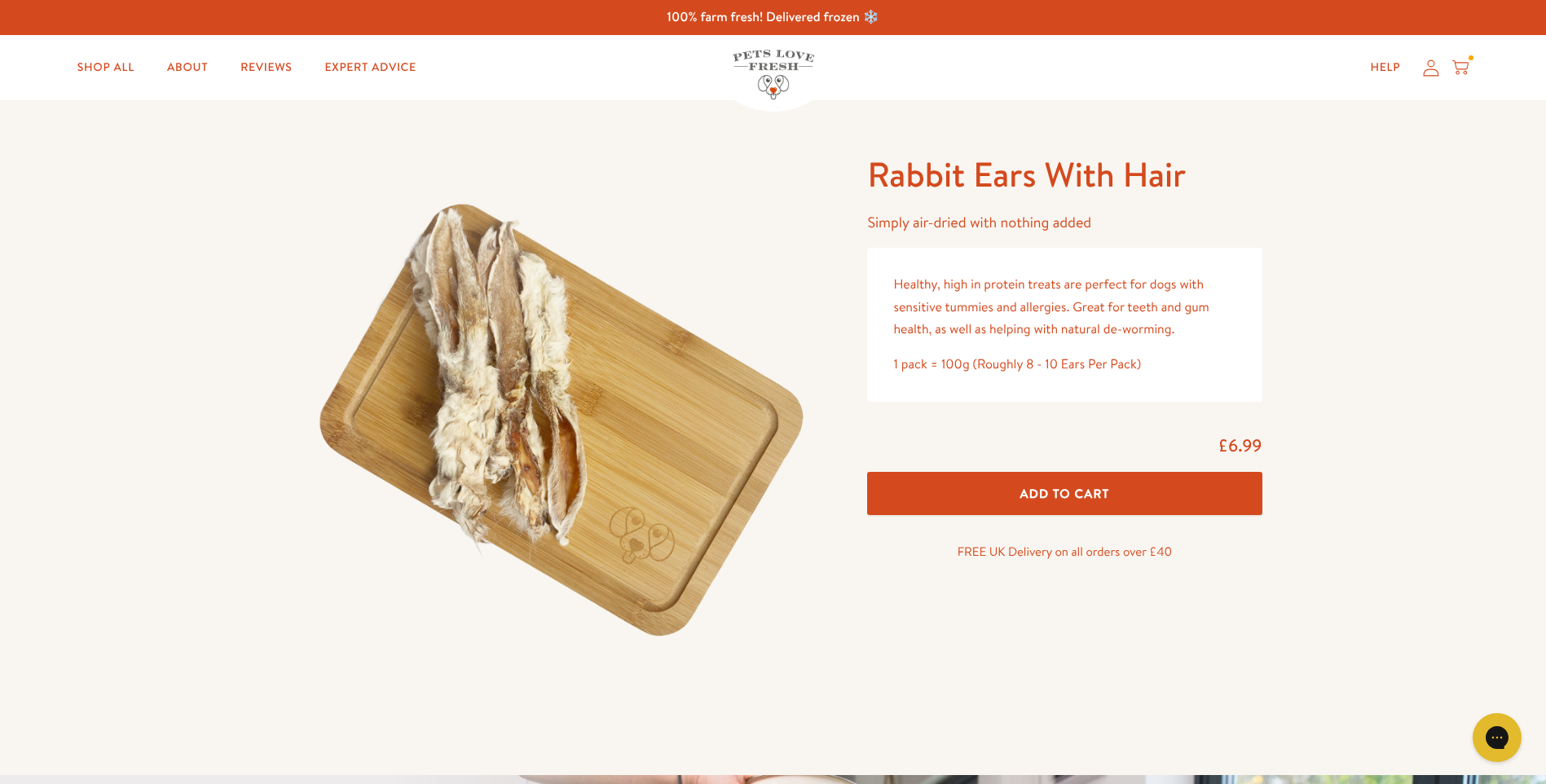
click at [1106, 491] on div "£6.99 Add To Cart FREE UK Delivery on all orders over £40" at bounding box center [1064, 504] width 421 height 152
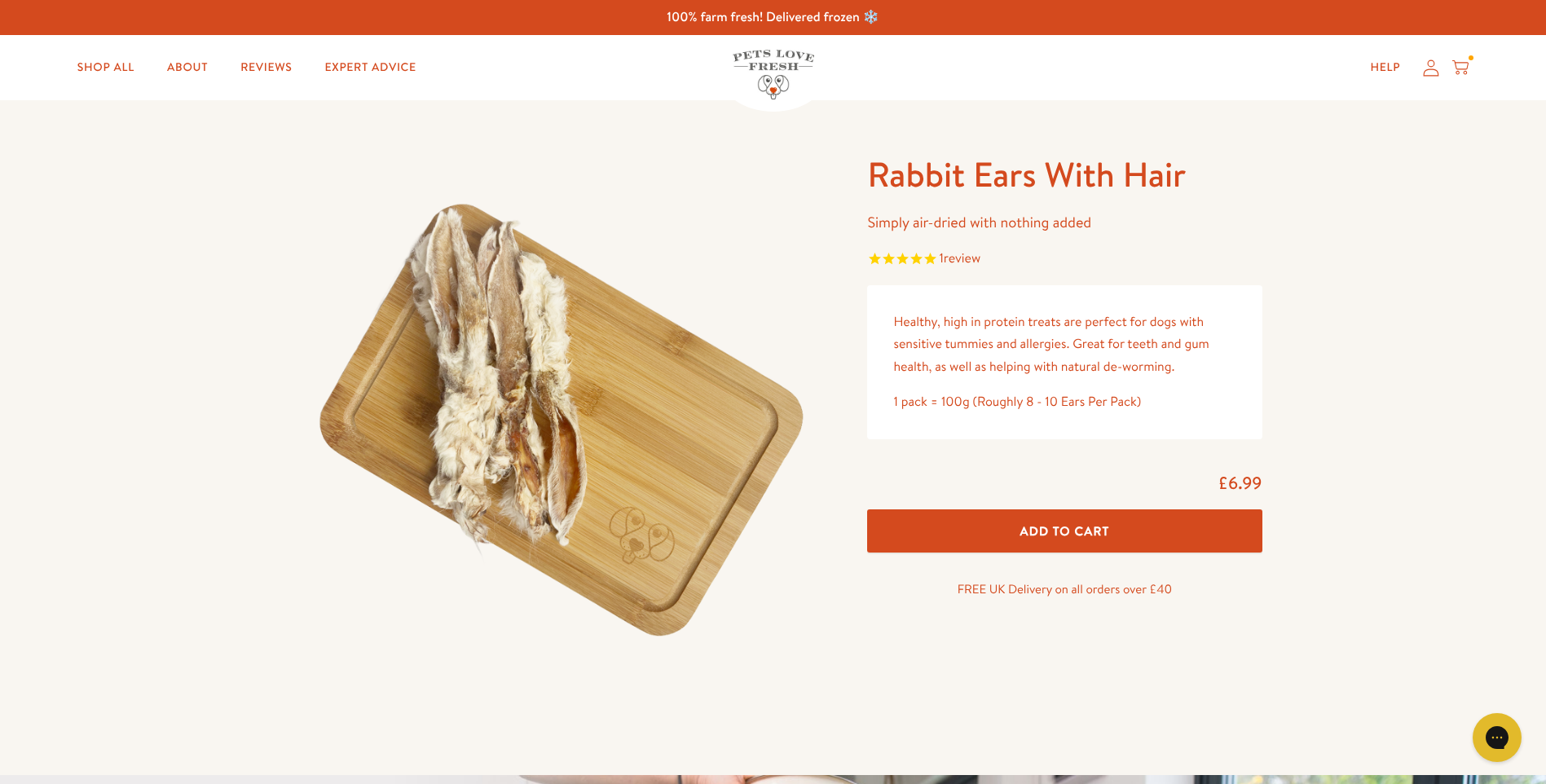
click at [1098, 539] on span "Add To Cart" at bounding box center [1064, 530] width 89 height 17
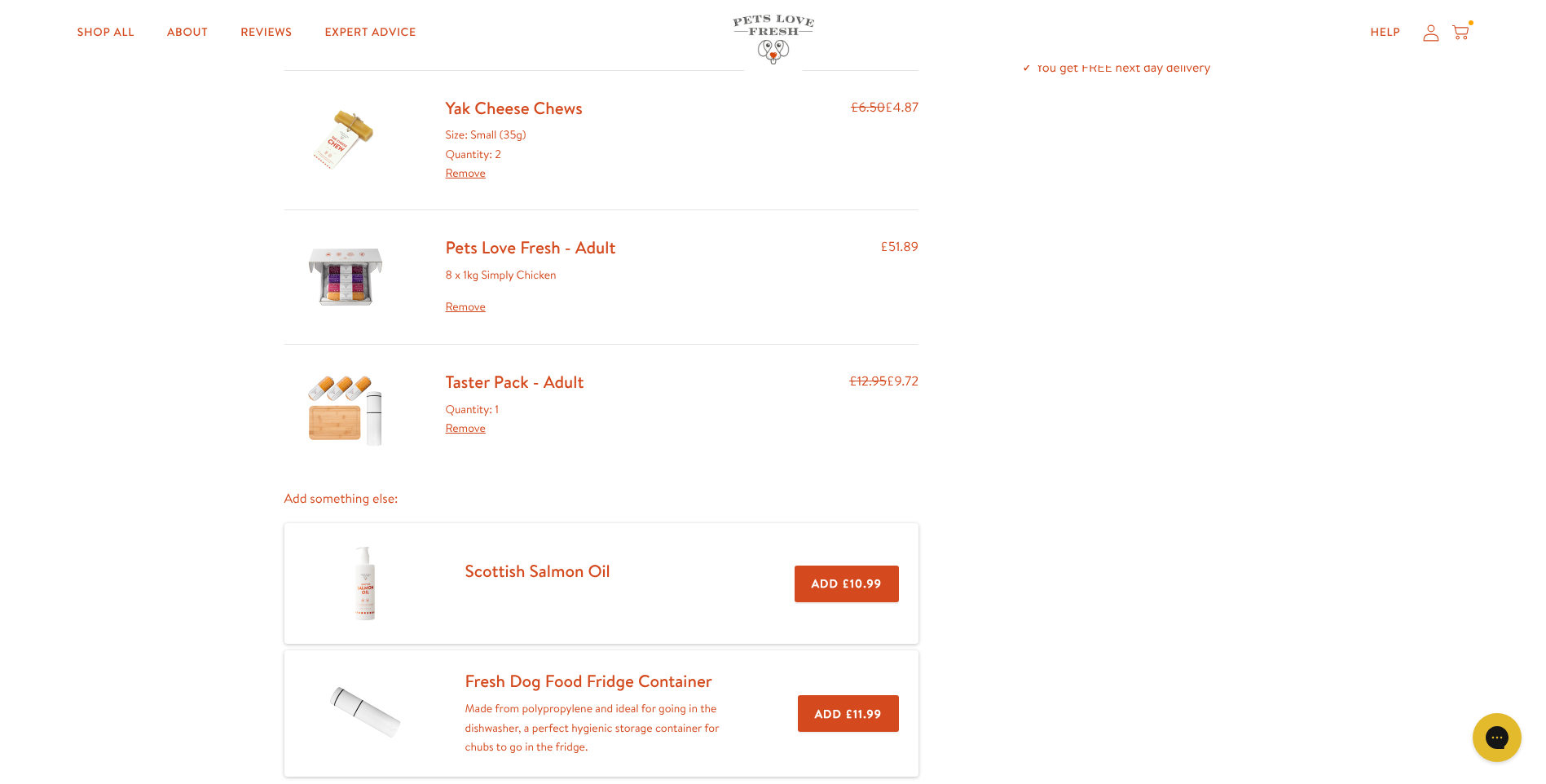
scroll to position [81, 0]
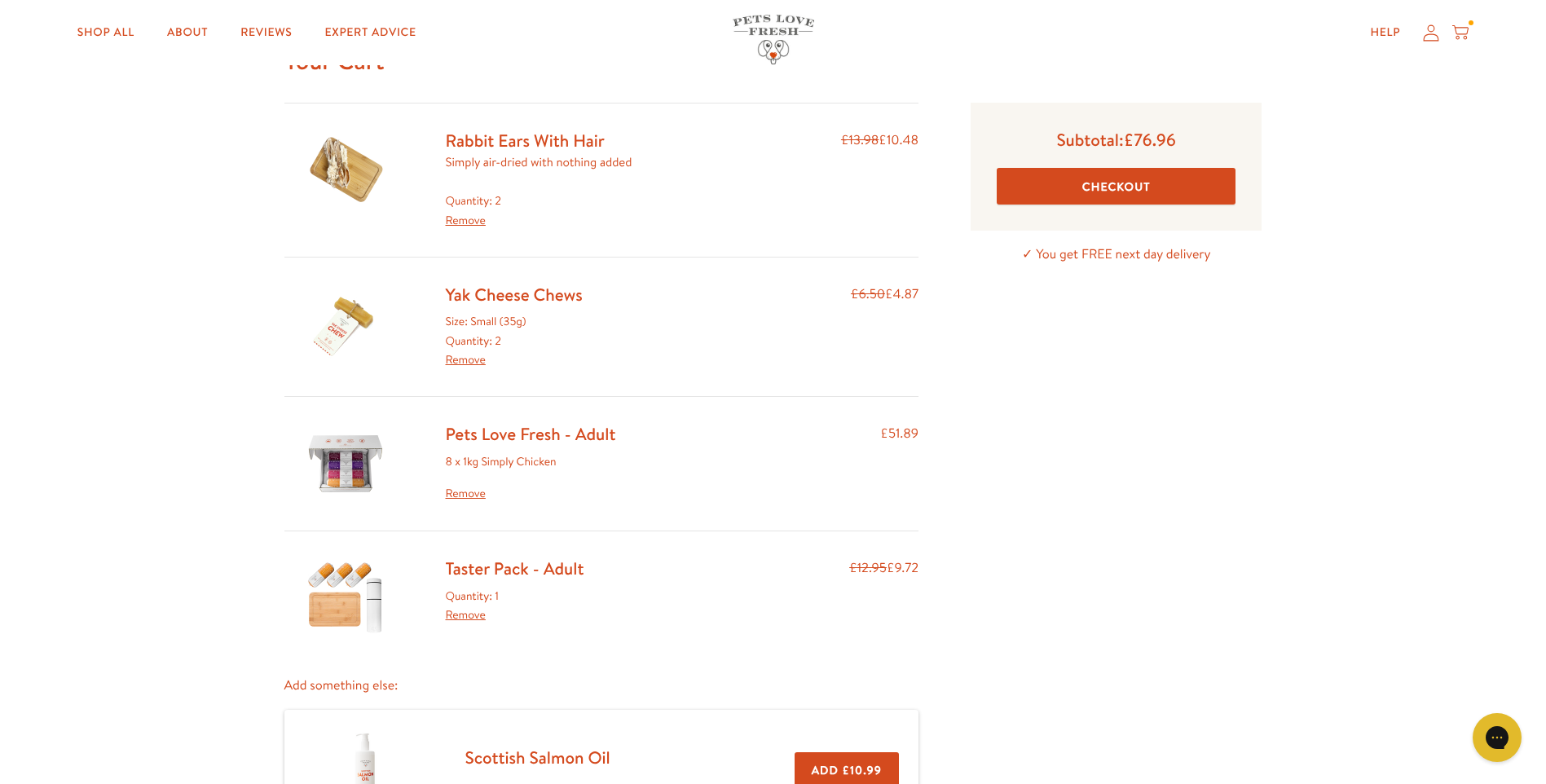
click at [1136, 185] on button "Checkout" at bounding box center [1116, 186] width 239 height 36
